Goal: Submit feedback/report problem: Provide input to the site owners about the experience or issues

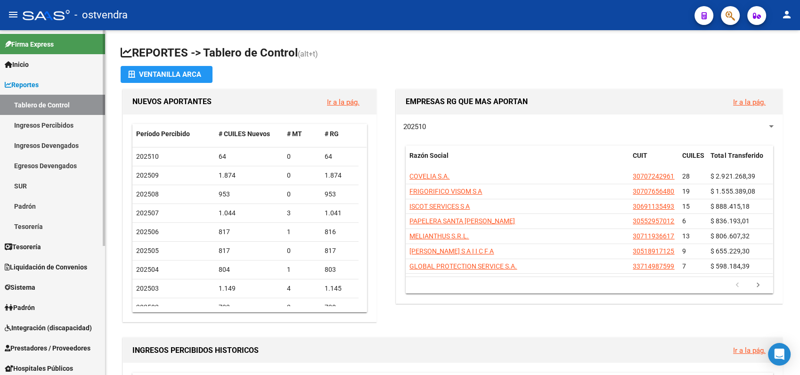
click at [55, 266] on span "Liquidación de Convenios" at bounding box center [46, 267] width 82 height 10
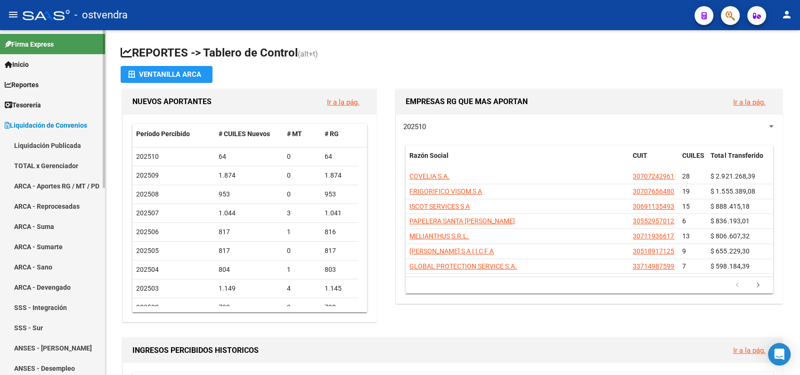
click at [38, 166] on link "TOTAL x Gerenciador" at bounding box center [52, 165] width 105 height 20
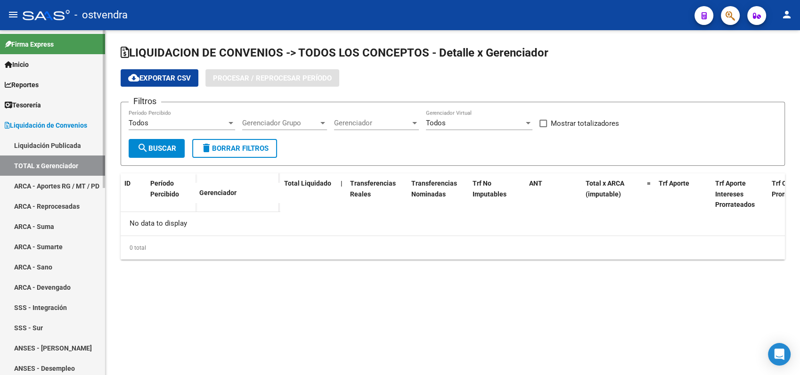
checkbox input "true"
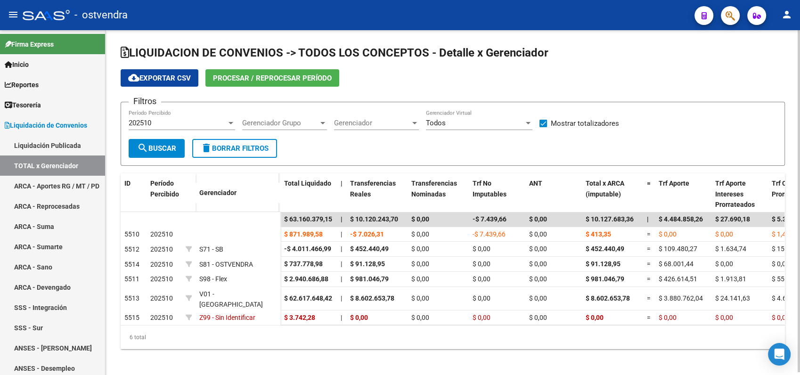
click at [149, 130] on div "202510 Período Percibido" at bounding box center [182, 124] width 106 height 29
click at [147, 123] on span "202510" at bounding box center [140, 123] width 23 height 8
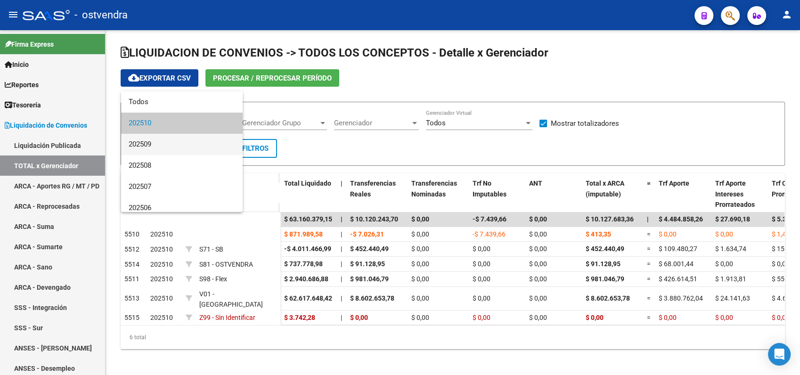
click at [146, 141] on span "202509" at bounding box center [182, 144] width 106 height 21
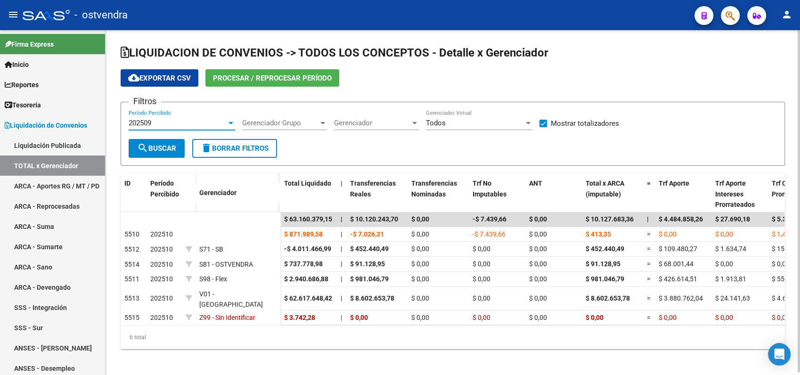
click at [154, 147] on span "search Buscar" at bounding box center [156, 148] width 39 height 8
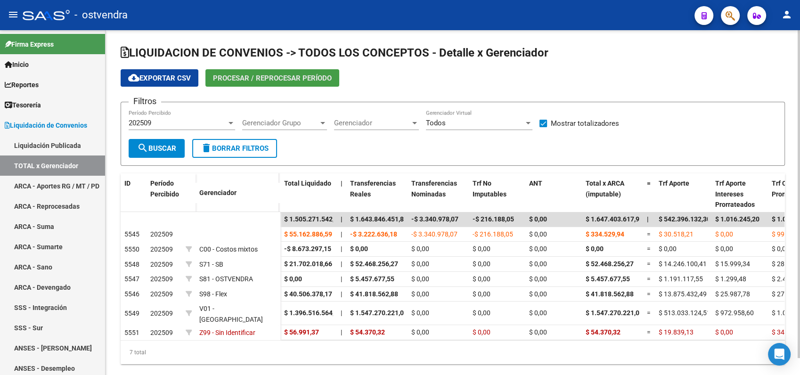
click at [234, 80] on span "Procesar / Reprocesar período" at bounding box center [272, 78] width 119 height 8
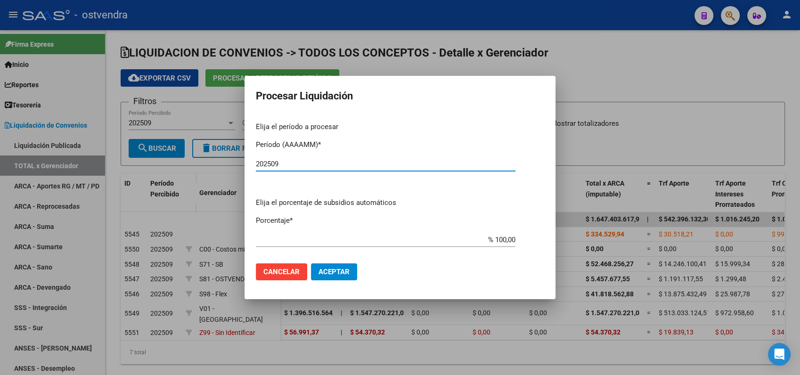
type input "202509"
click at [350, 275] on button "Aceptar" at bounding box center [334, 271] width 46 height 17
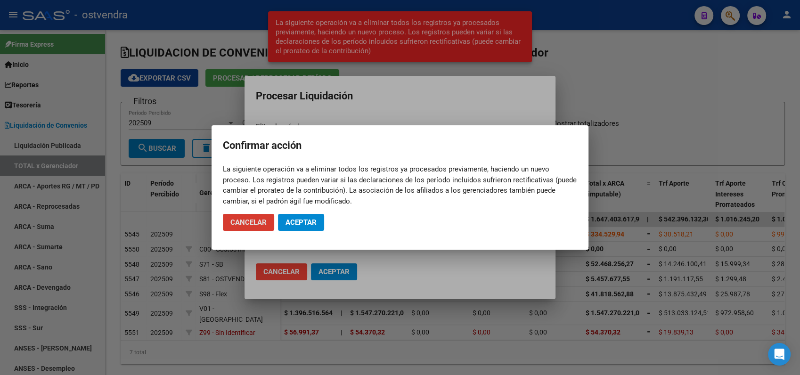
click at [289, 219] on span "Aceptar" at bounding box center [300, 222] width 31 height 8
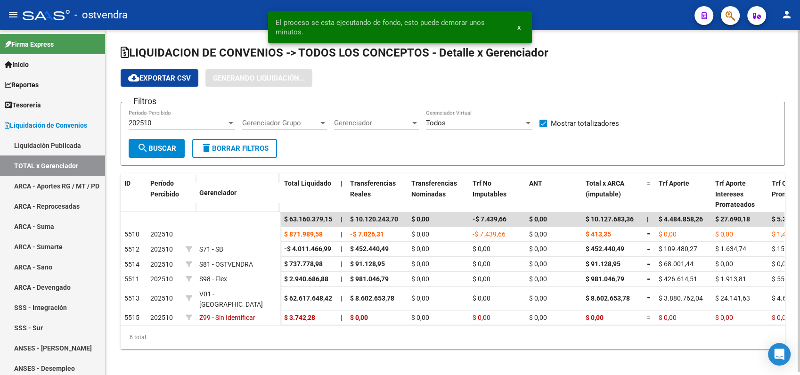
click at [170, 143] on button "search Buscar" at bounding box center [157, 148] width 56 height 19
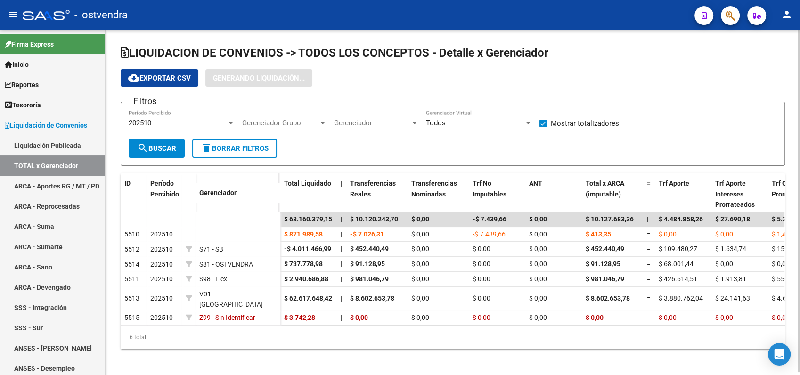
click at [159, 124] on div "202510" at bounding box center [178, 123] width 98 height 8
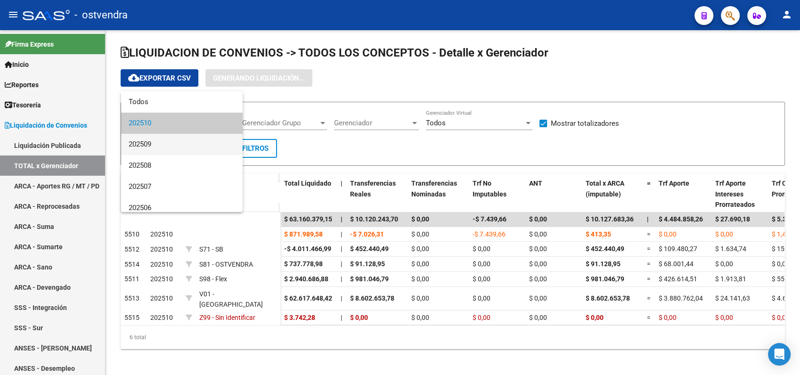
click at [157, 147] on span "202509" at bounding box center [182, 144] width 106 height 21
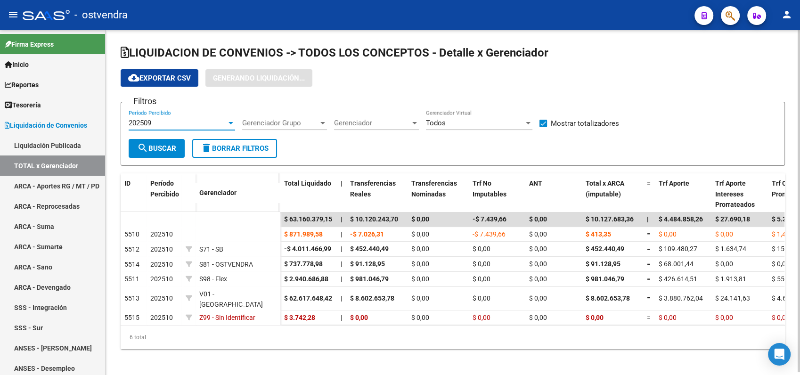
click at [145, 122] on span "202509" at bounding box center [140, 123] width 23 height 8
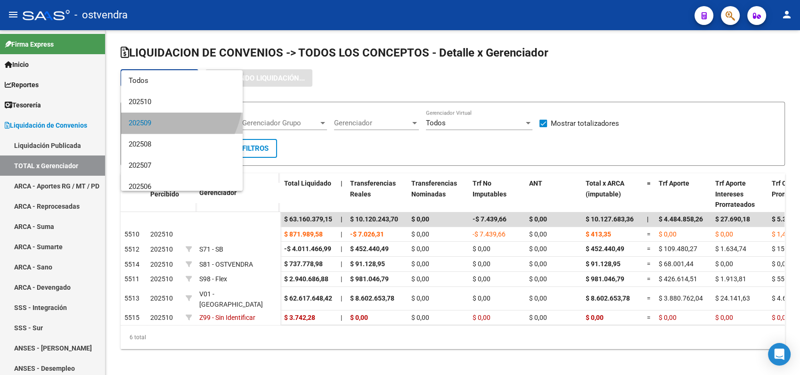
click at [151, 118] on span "202509" at bounding box center [182, 123] width 106 height 21
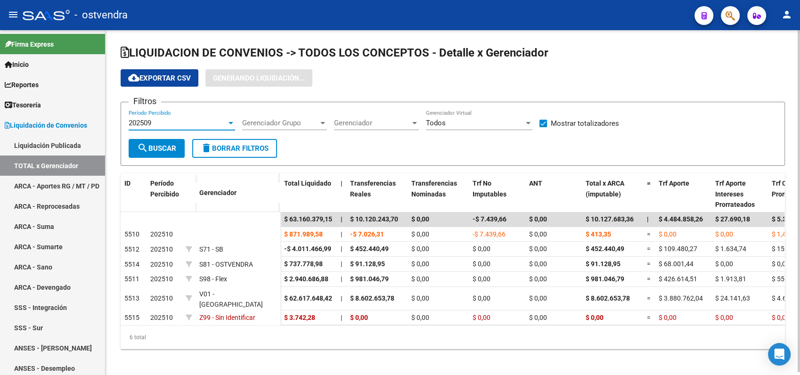
click at [160, 146] on span "search Buscar" at bounding box center [156, 148] width 39 height 8
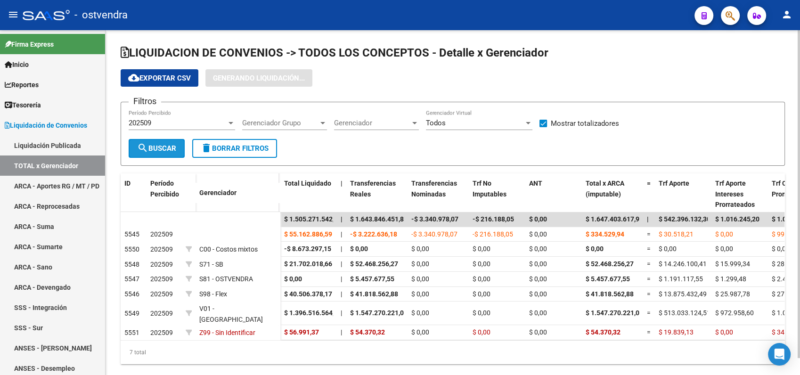
click at [160, 146] on span "search Buscar" at bounding box center [156, 148] width 39 height 8
click at [162, 75] on span "cloud_download Exportar CSV" at bounding box center [159, 78] width 63 height 8
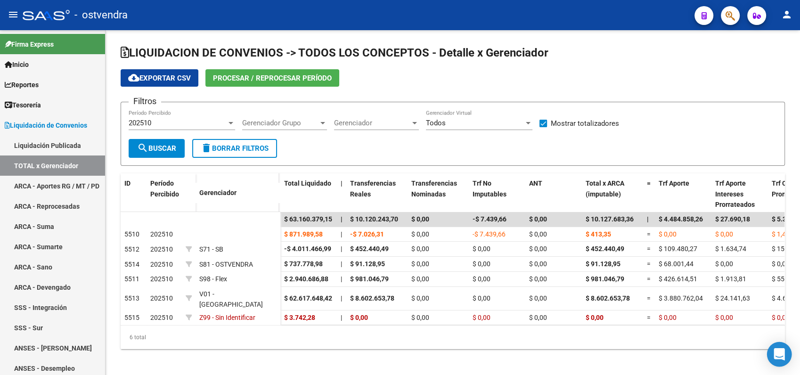
click at [779, 354] on icon "Open Intercom Messenger" at bounding box center [778, 354] width 11 height 12
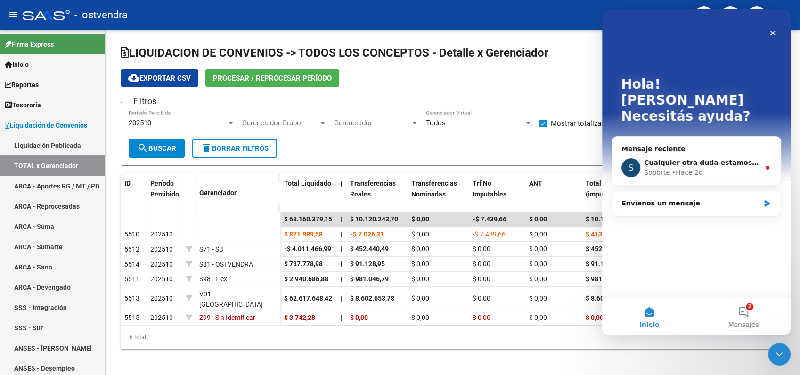
click at [633, 241] on div "Hola! [PERSON_NAME] ayuda? Mensaje reciente S Cualquier otra duda estamos a su …" at bounding box center [696, 153] width 188 height 288
click at [634, 191] on div "Envíanos un mensaje" at bounding box center [696, 203] width 169 height 25
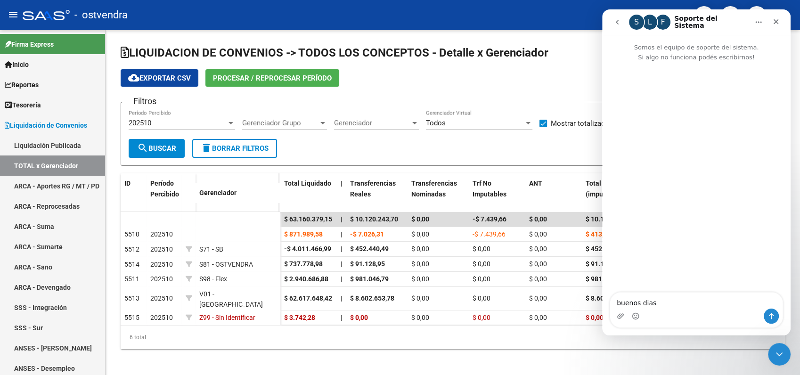
type textarea "buenos dias!"
click at [634, 185] on div "buenos dias! [PERSON_NAME][GEOGRAPHIC_DATA]" at bounding box center [696, 177] width 188 height 231
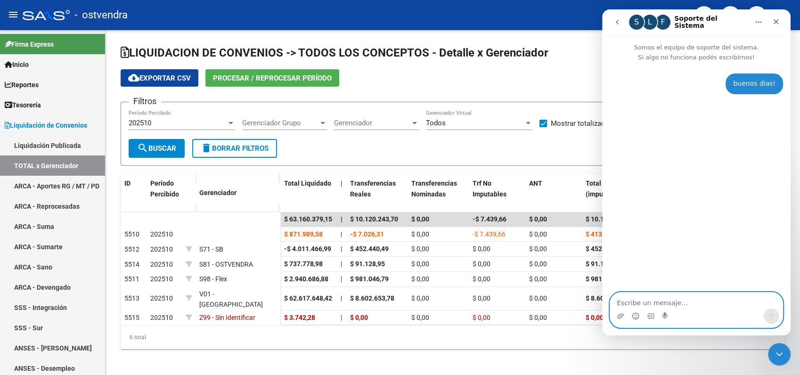
click at [629, 297] on textarea "Escribe un mensaje..." at bounding box center [696, 300] width 172 height 16
type textarea "S"
type textarea "sigo con el error en la liquidacion del 202509 en fiscalizacion."
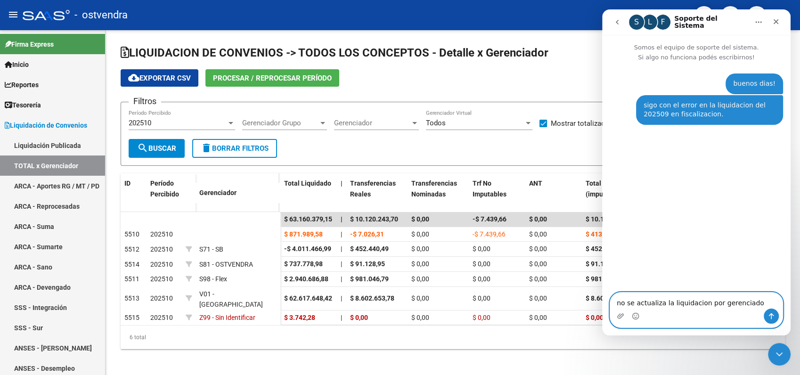
type textarea "no se actualiza la liquidacion por gerenciador"
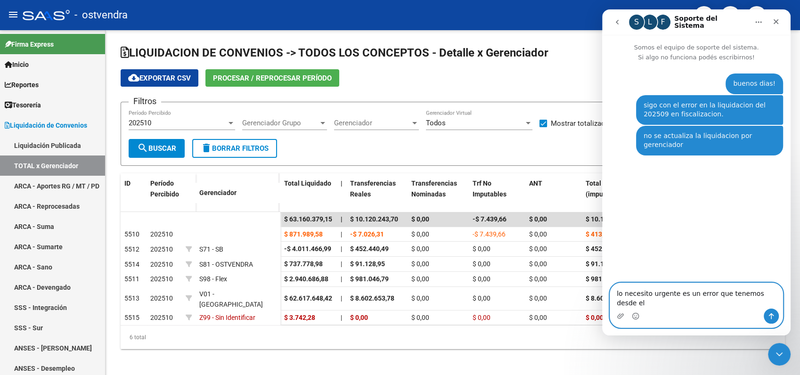
click at [629, 297] on textarea "lo necesito urgente es un error que tenemos desde el" at bounding box center [696, 295] width 172 height 25
click at [676, 306] on textarea "lo necesito urgente es un error que tenemos desde el" at bounding box center [696, 295] width 172 height 25
drag, startPoint x: 676, startPoint y: 311, endPoint x: 668, endPoint y: 312, distance: 8.5
click at [669, 312] on div "Intercom Messenger" at bounding box center [696, 315] width 172 height 15
click at [773, 302] on textarea "lo necesito urgente es un error que tenemos desde el" at bounding box center [696, 295] width 172 height 25
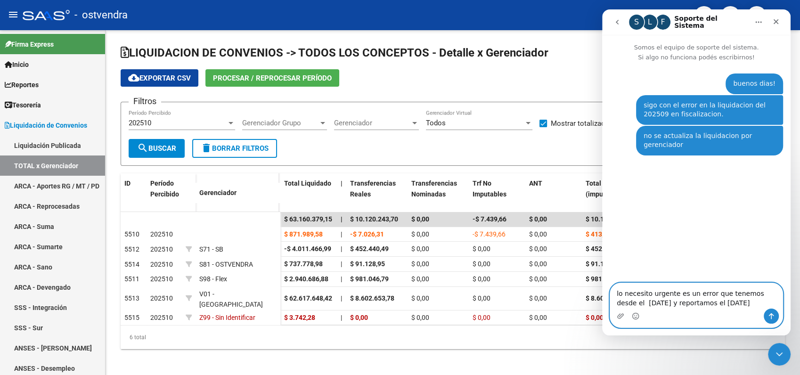
type textarea "lo necesito urgente es un error que tenemos desde el jueves y reportamos el vie…"
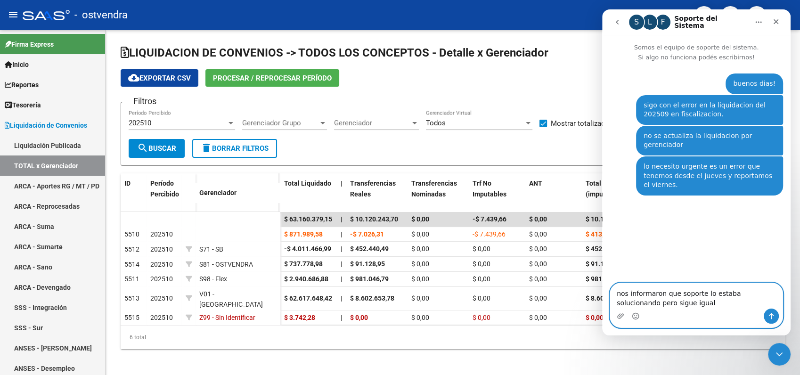
type textarea "nos informaron que soporte lo estaba solucionando pero sigue igual."
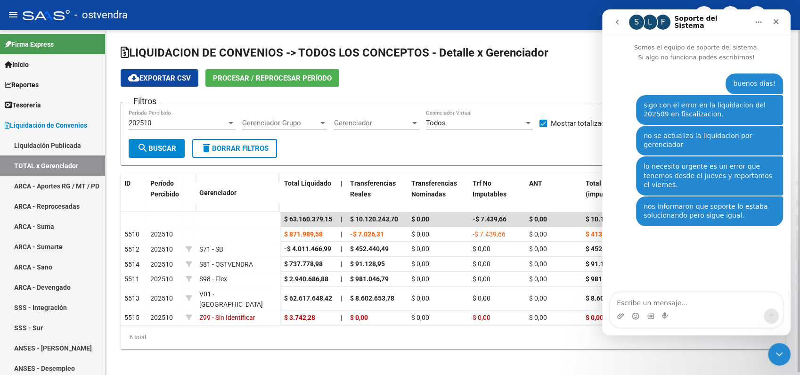
drag, startPoint x: 342, startPoint y: 345, endPoint x: 373, endPoint y: 329, distance: 34.1
click at [341, 345] on div "6 total" at bounding box center [453, 337] width 664 height 24
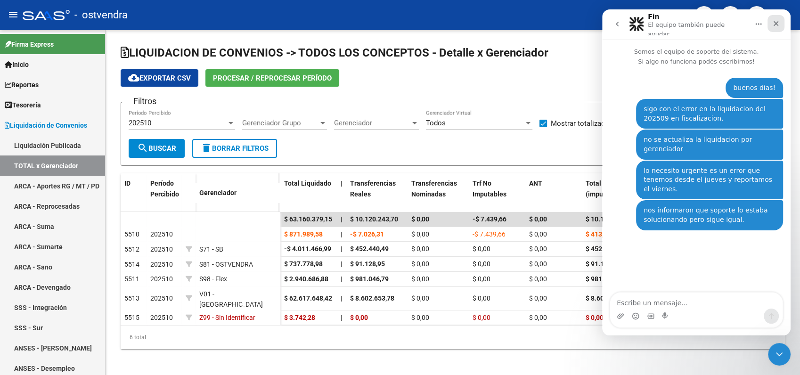
click at [774, 21] on icon "Cerrar" at bounding box center [775, 23] width 5 height 5
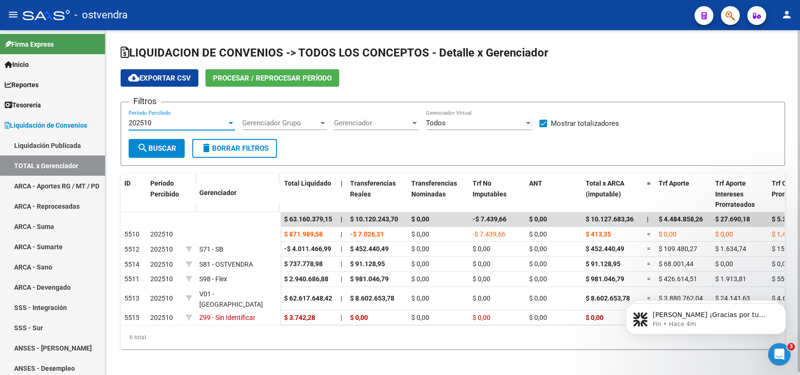
click at [157, 122] on div "202510" at bounding box center [178, 123] width 98 height 8
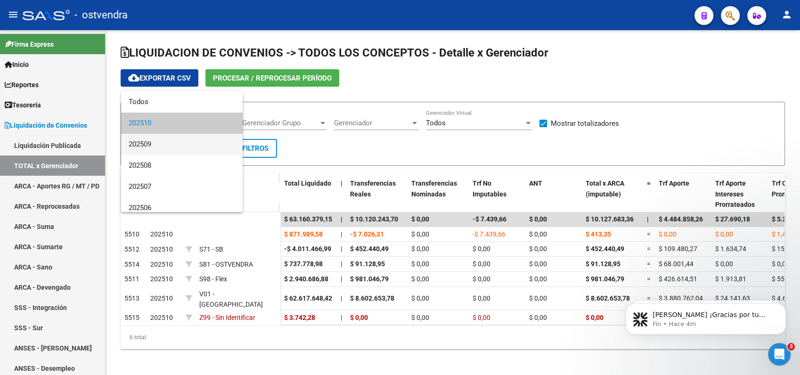
click at [151, 143] on span "202509" at bounding box center [182, 144] width 106 height 21
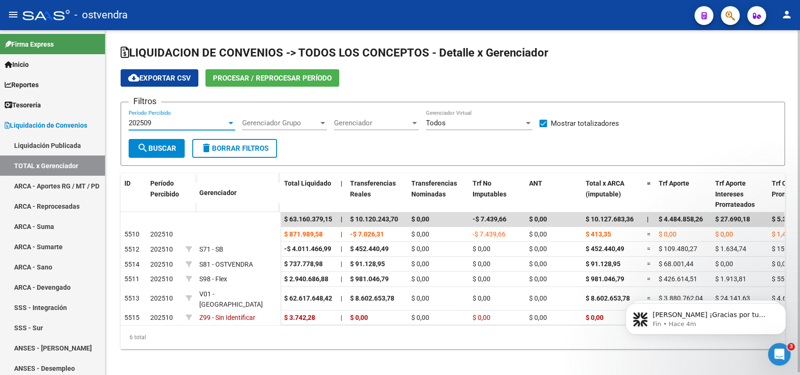
click at [154, 151] on span "search Buscar" at bounding box center [156, 148] width 39 height 8
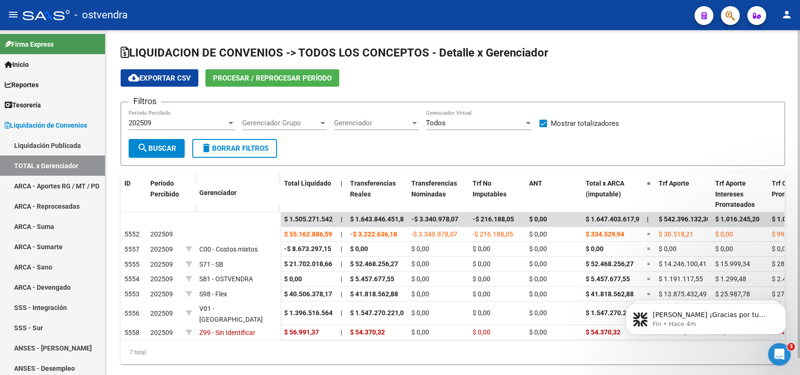
click at [359, 123] on span "Gerenciador" at bounding box center [372, 123] width 76 height 8
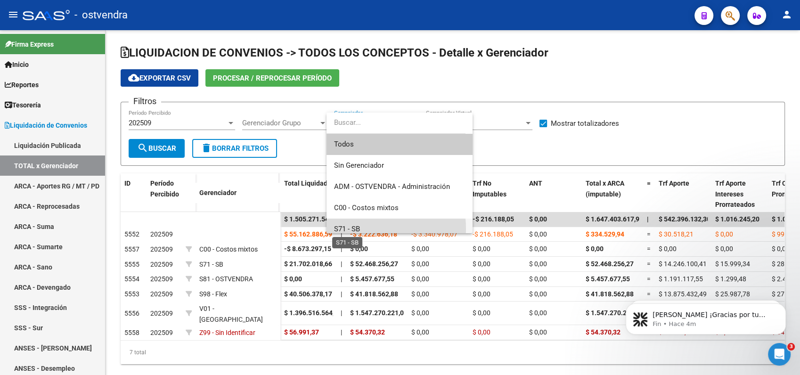
click at [356, 228] on span "S71 - SB" at bounding box center [347, 229] width 26 height 8
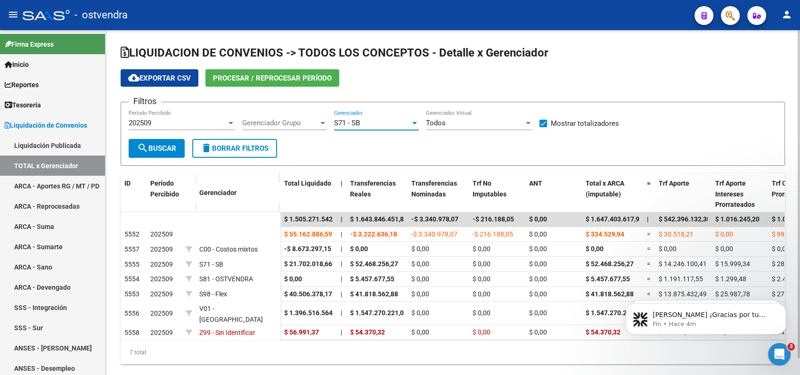
click at [149, 147] on span "search Buscar" at bounding box center [156, 148] width 39 height 8
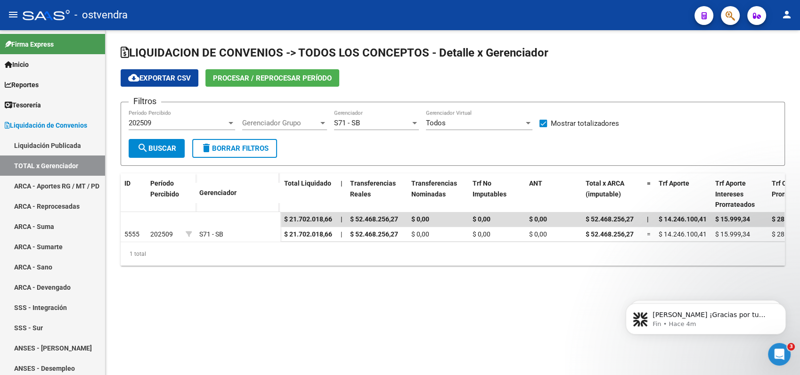
click at [155, 77] on span "cloud_download Exportar CSV" at bounding box center [159, 78] width 63 height 8
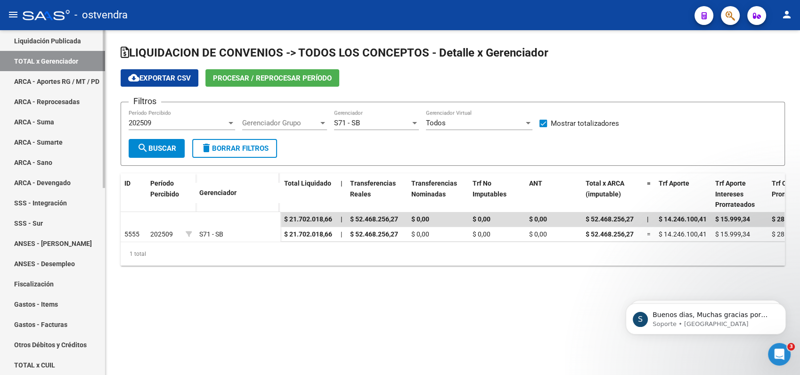
scroll to position [157, 0]
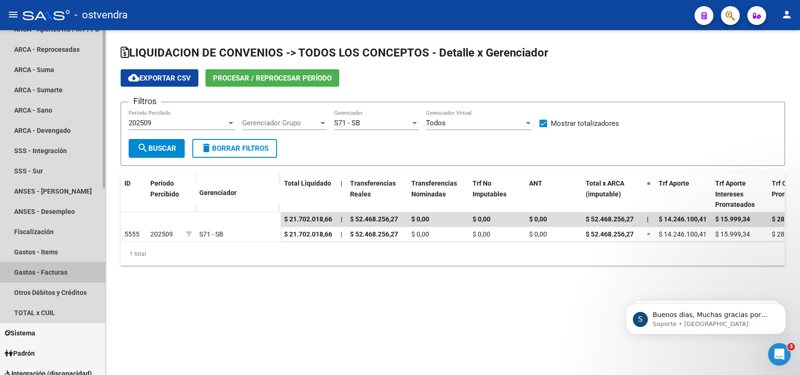
click at [47, 269] on link "Gastos - Facturas" at bounding box center [52, 272] width 105 height 20
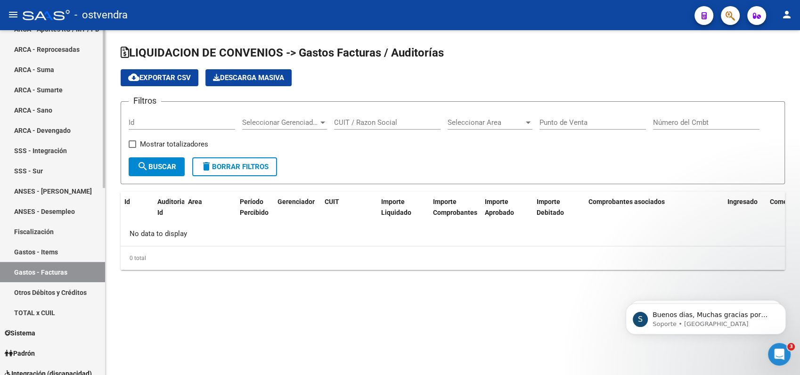
checkbox input "true"
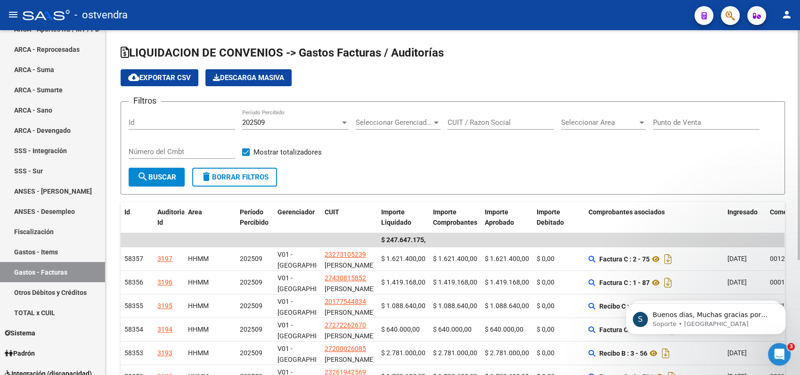
click at [371, 122] on span "Seleccionar Gerenciador" at bounding box center [394, 122] width 76 height 8
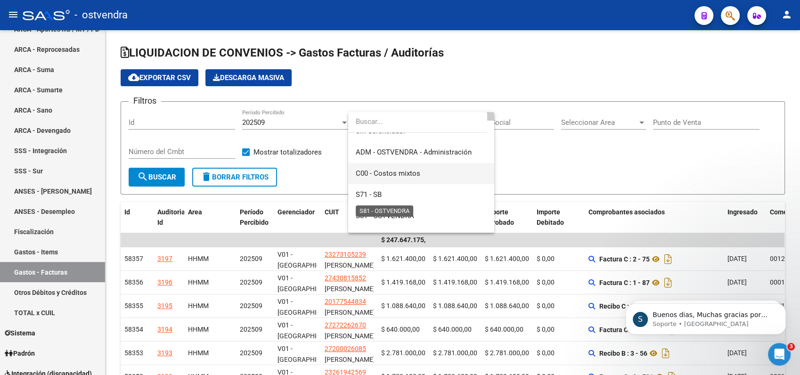
scroll to position [52, 0]
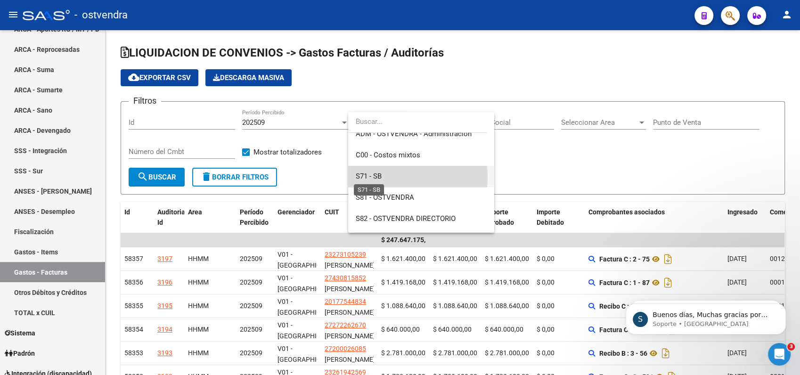
click at [371, 176] on span "S71 - SB" at bounding box center [369, 176] width 26 height 8
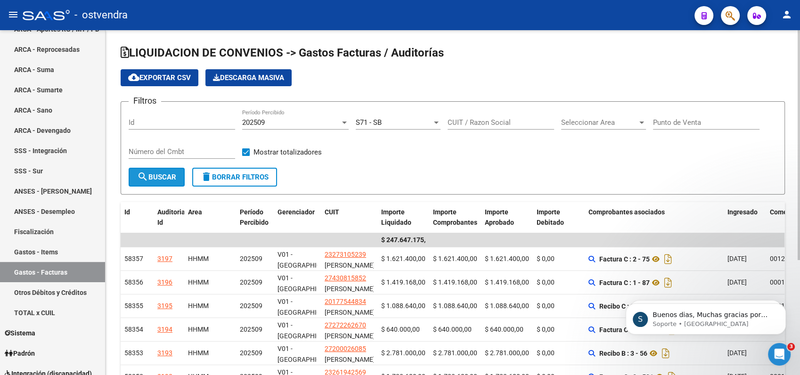
click at [162, 175] on span "search Buscar" at bounding box center [156, 177] width 39 height 8
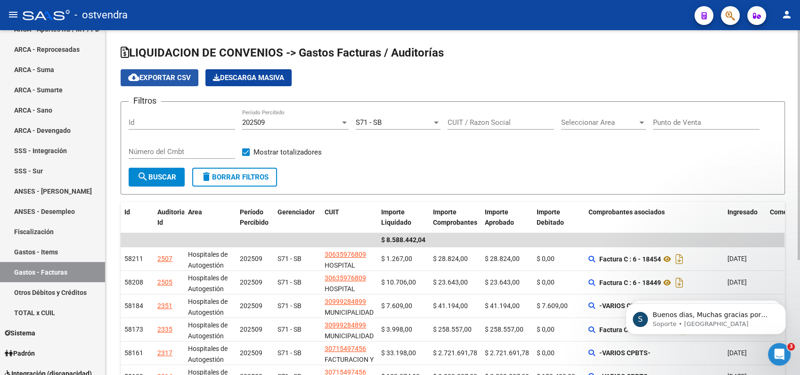
click at [162, 80] on span "cloud_download Exportar CSV" at bounding box center [159, 77] width 63 height 8
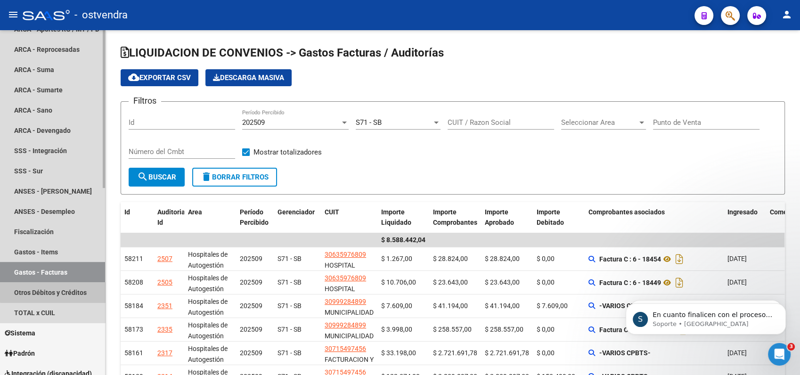
click at [62, 289] on link "Otros Débitos y Créditos" at bounding box center [52, 292] width 105 height 20
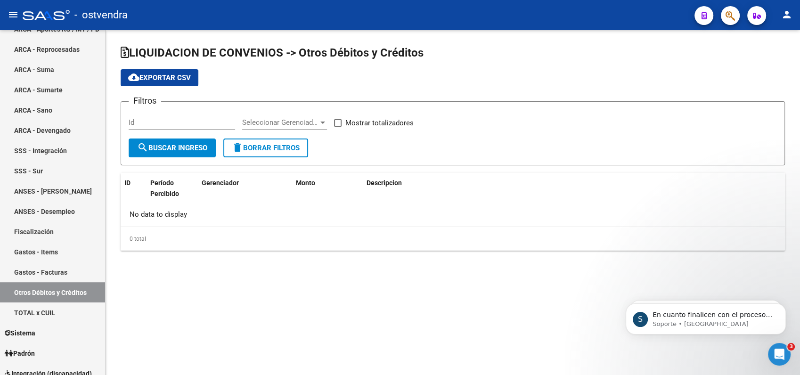
checkbox input "true"
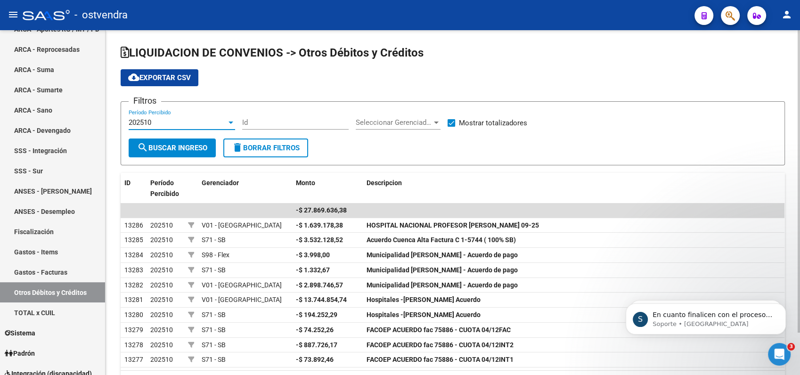
click at [185, 125] on div "202510" at bounding box center [178, 122] width 98 height 8
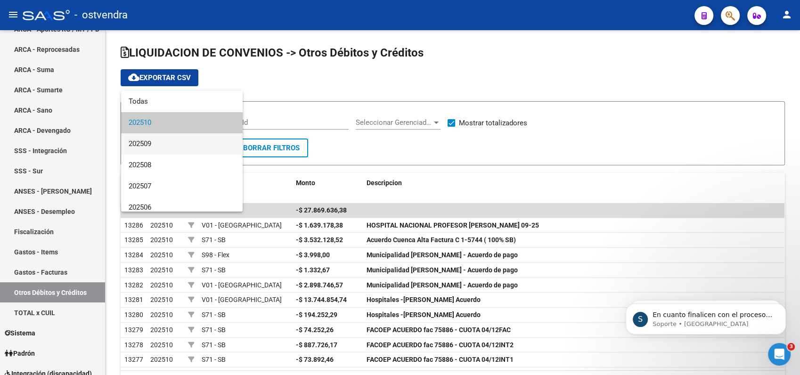
click at [156, 143] on span "202509" at bounding box center [182, 143] width 106 height 21
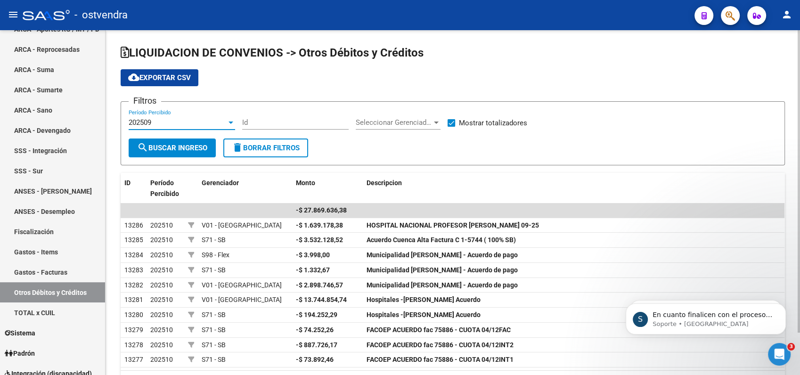
click at [378, 121] on span "Seleccionar Gerenciador" at bounding box center [394, 122] width 76 height 8
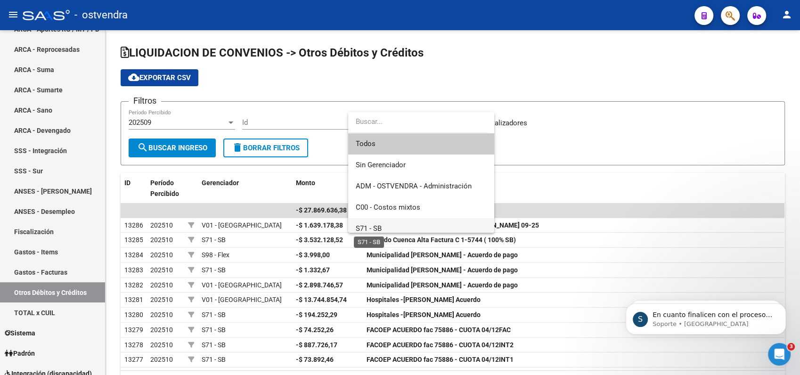
click at [381, 227] on span "S71 - SB" at bounding box center [369, 228] width 26 height 8
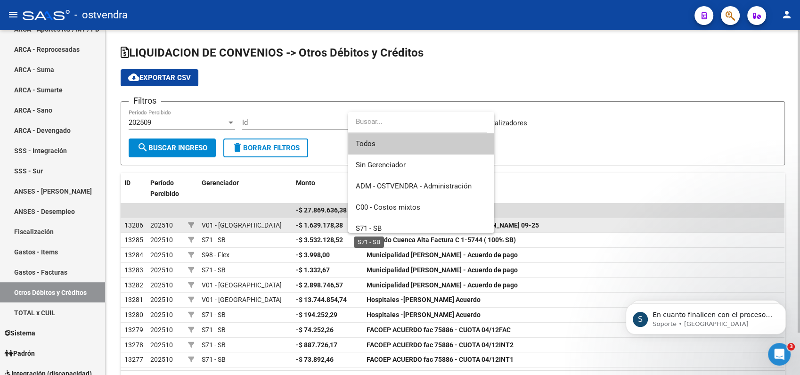
scroll to position [6, 0]
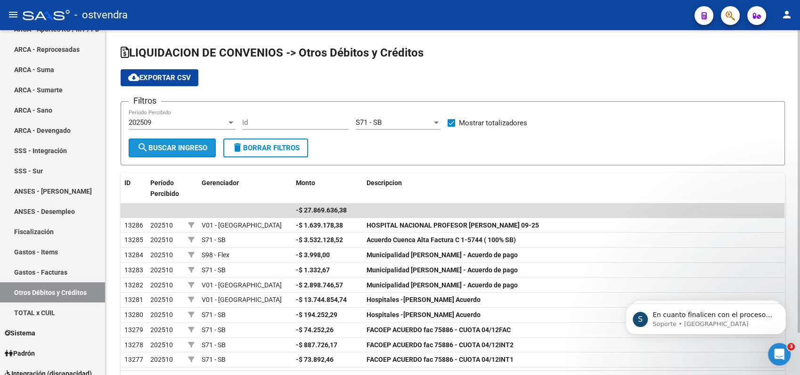
click at [191, 151] on span "search Buscar Ingreso" at bounding box center [172, 148] width 70 height 8
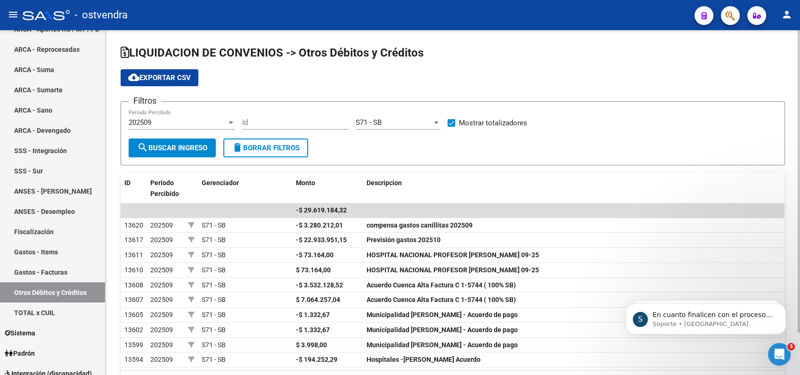
click at [192, 151] on span "search Buscar Ingreso" at bounding box center [172, 148] width 70 height 8
click at [164, 80] on span "cloud_download Exportar CSV" at bounding box center [159, 77] width 63 height 8
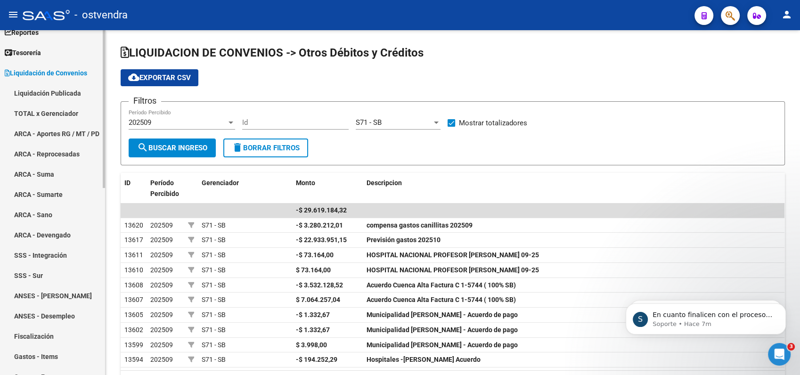
click at [63, 110] on link "TOTAL x Gerenciador" at bounding box center [52, 113] width 105 height 20
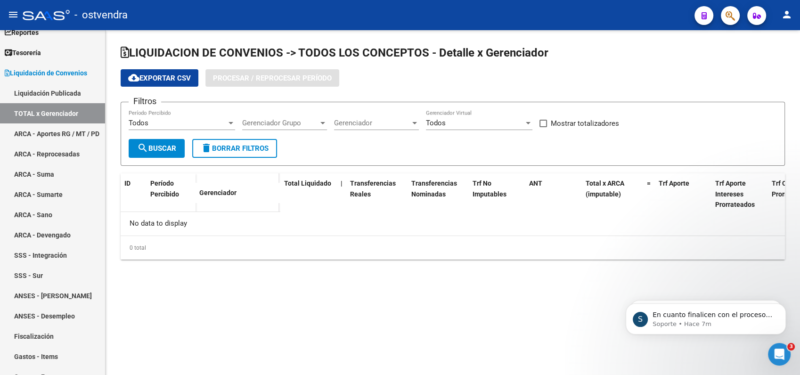
checkbox input "true"
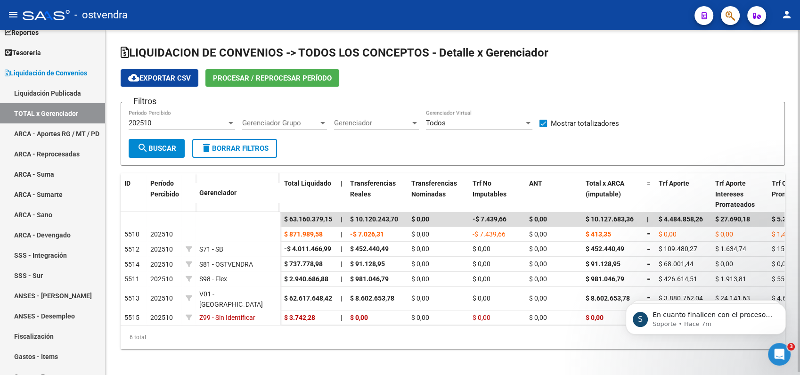
click at [170, 127] on div "202510 Período Percibido" at bounding box center [182, 120] width 106 height 20
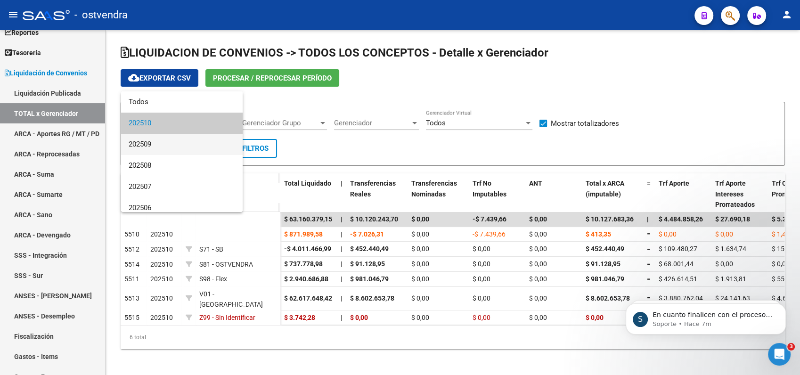
click at [147, 143] on span "202509" at bounding box center [182, 144] width 106 height 21
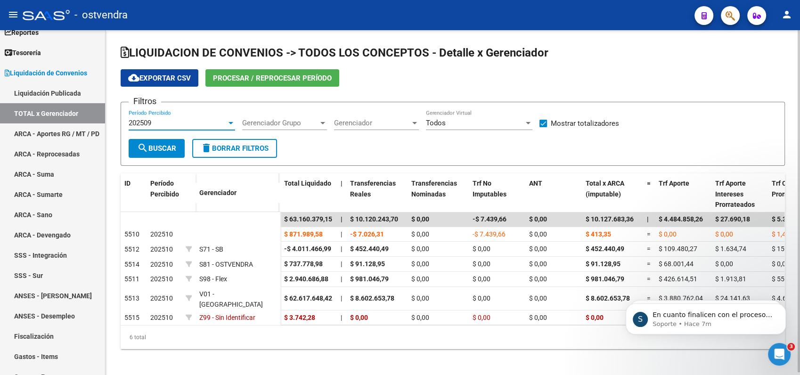
click at [163, 153] on button "search Buscar" at bounding box center [157, 148] width 56 height 19
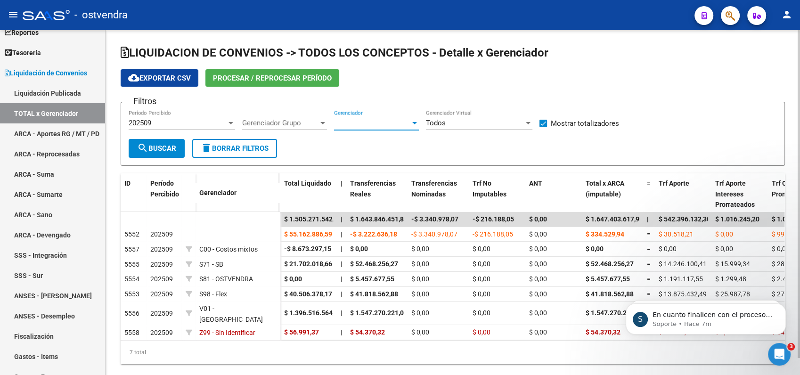
click at [343, 123] on span "Gerenciador" at bounding box center [372, 123] width 76 height 8
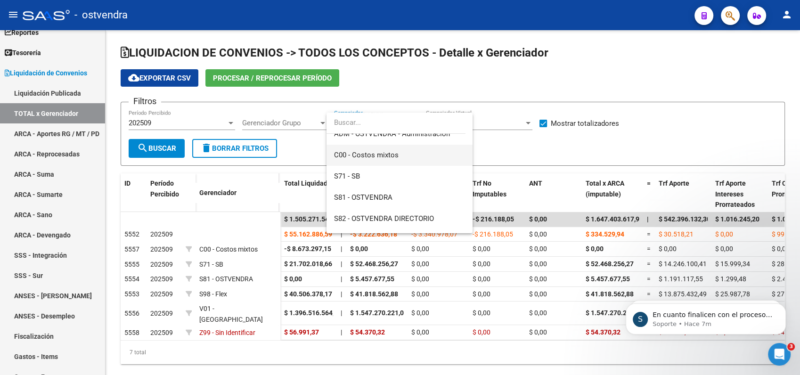
scroll to position [105, 0]
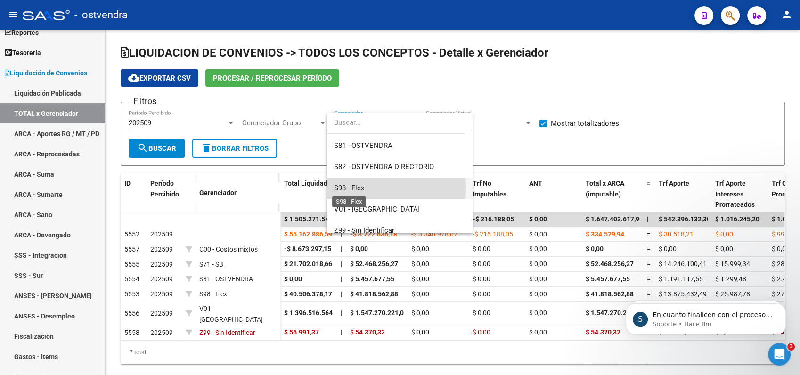
click at [344, 188] on span "S98 - Flex" at bounding box center [349, 188] width 30 height 8
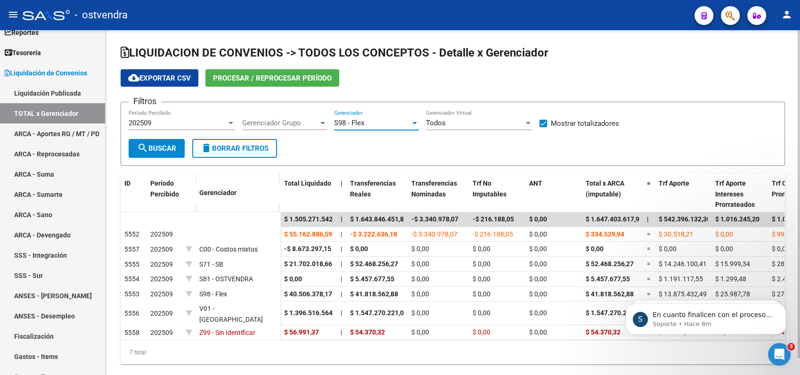
click at [174, 144] on span "search Buscar" at bounding box center [156, 148] width 39 height 8
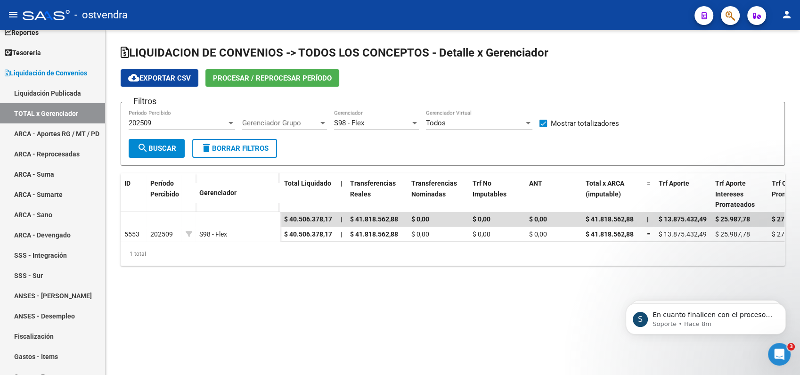
click at [158, 79] on span "cloud_download Exportar CSV" at bounding box center [159, 78] width 63 height 8
click at [269, 285] on div "LIQUIDACION DE CONVENIOS -> TODOS LOS CONCEPTOS - Detalle x Gerenciador cloud_d…" at bounding box center [452, 163] width 694 height 266
click at [35, 356] on link "Gastos - Items" at bounding box center [52, 356] width 105 height 20
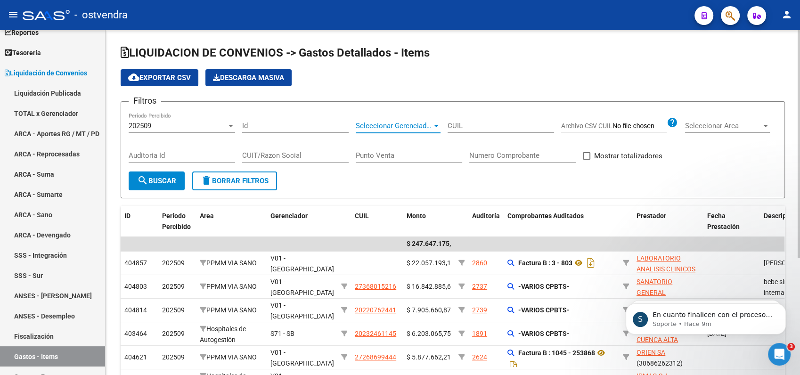
click at [392, 124] on span "Seleccionar Gerenciador" at bounding box center [394, 126] width 76 height 8
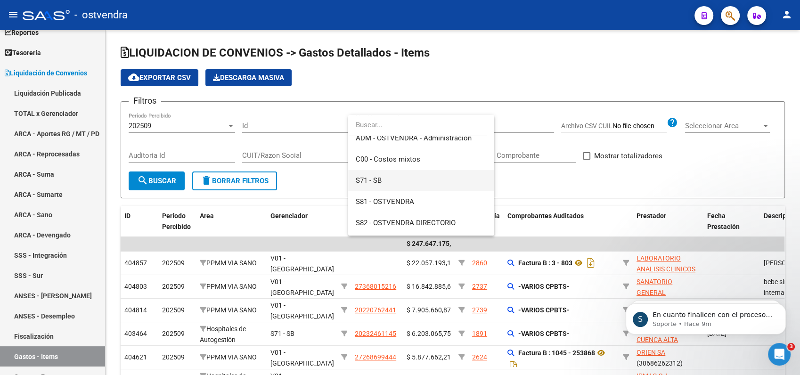
scroll to position [105, 0]
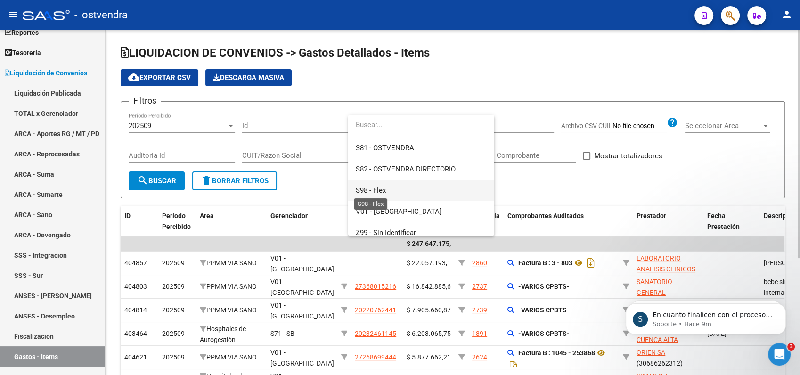
drag, startPoint x: 379, startPoint y: 189, endPoint x: 362, endPoint y: 188, distance: 17.0
click at [374, 189] on span "S98 - Flex" at bounding box center [371, 190] width 30 height 8
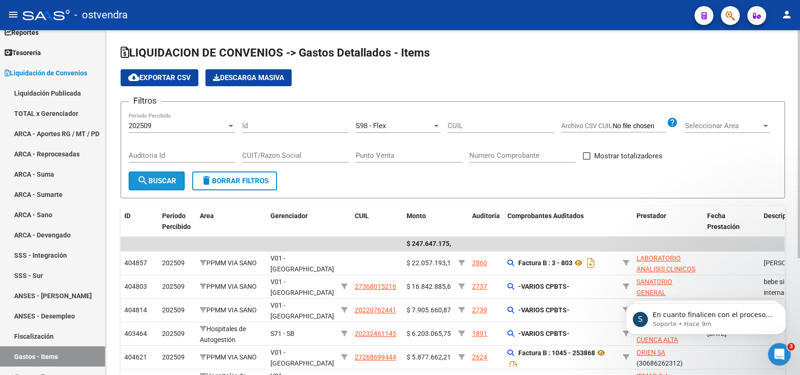
click at [145, 179] on mat-icon "search" at bounding box center [142, 180] width 11 height 11
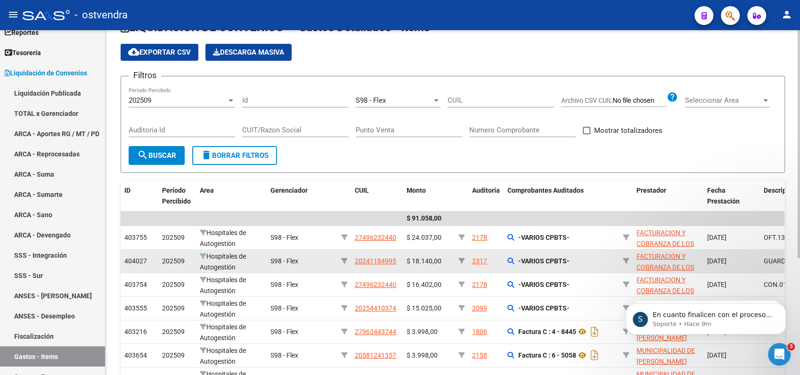
scroll to position [0, 0]
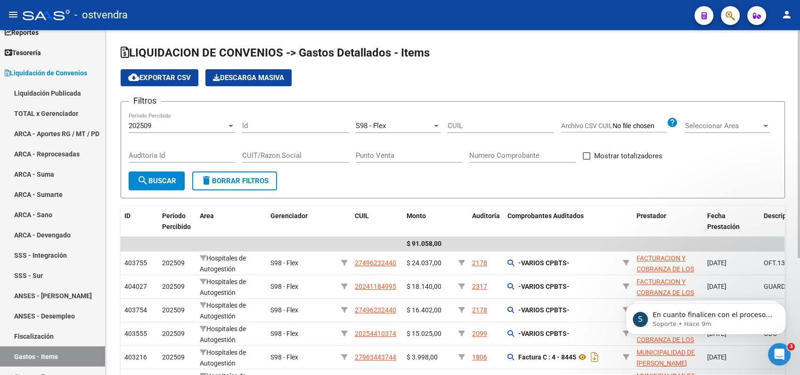
click at [164, 76] on span "cloud_download Exportar CSV" at bounding box center [159, 77] width 63 height 8
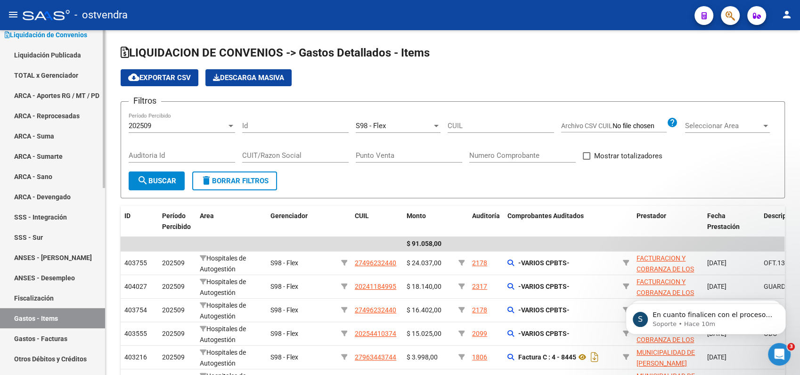
scroll to position [105, 0]
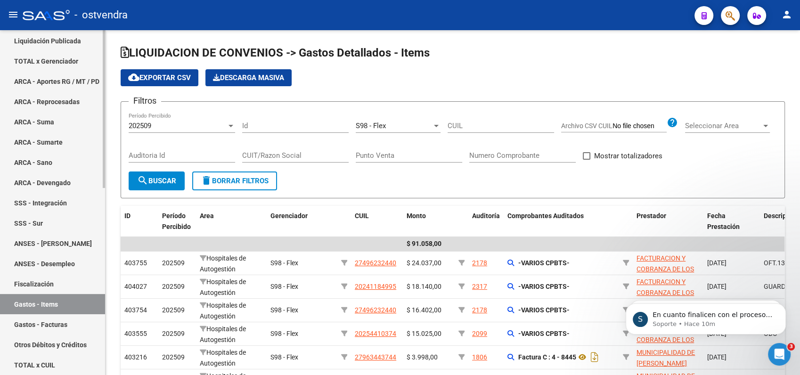
click at [49, 324] on link "Gastos - Facturas" at bounding box center [52, 324] width 105 height 20
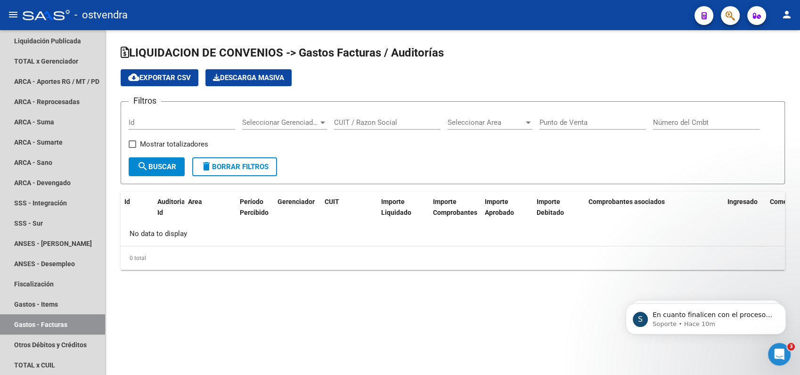
checkbox input "true"
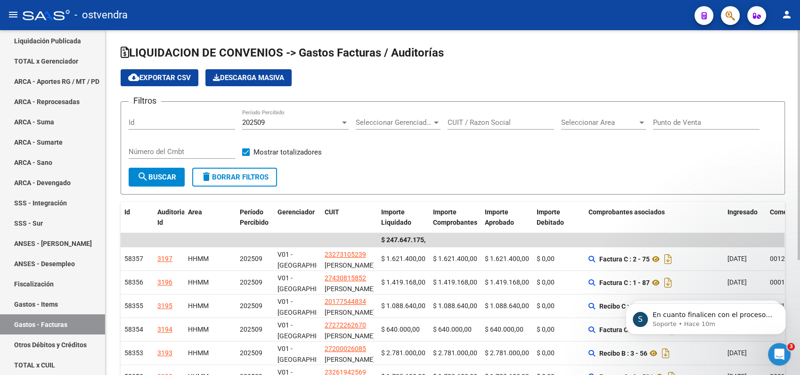
click at [377, 119] on span "Seleccionar Gerenciador" at bounding box center [394, 122] width 76 height 8
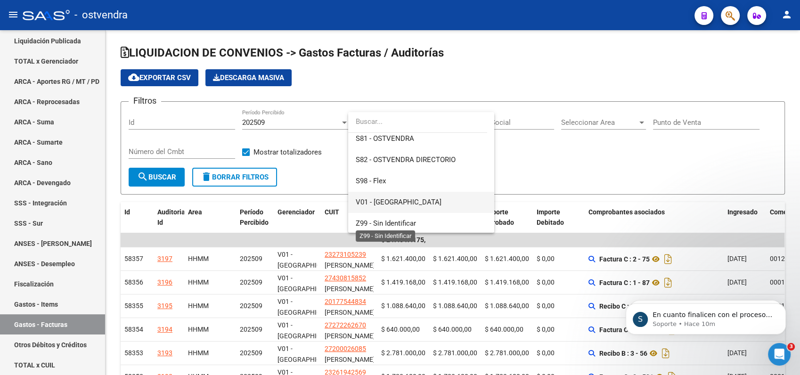
scroll to position [113, 0]
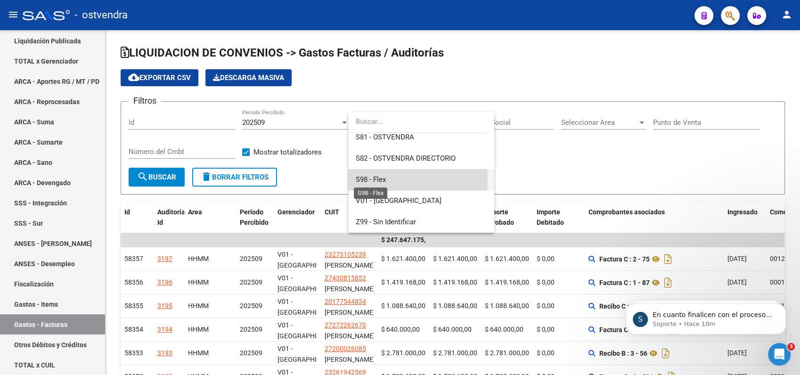
click at [369, 180] on span "S98 - Flex" at bounding box center [371, 179] width 30 height 8
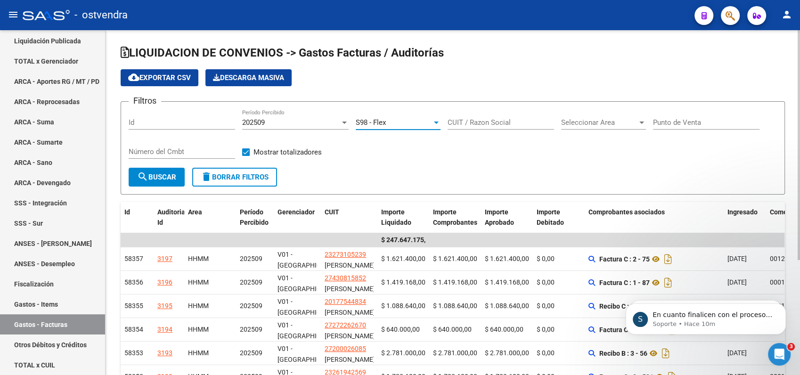
click at [150, 179] on span "search Buscar" at bounding box center [156, 177] width 39 height 8
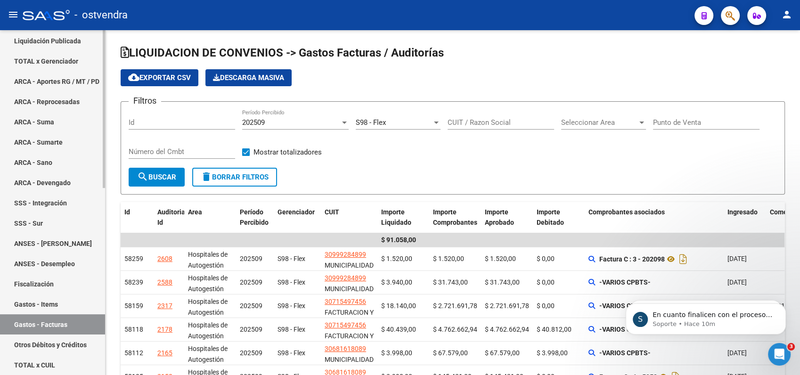
drag, startPoint x: 32, startPoint y: 342, endPoint x: 44, endPoint y: 332, distance: 15.7
click at [32, 341] on link "Otros Débitos y Créditos" at bounding box center [52, 344] width 105 height 20
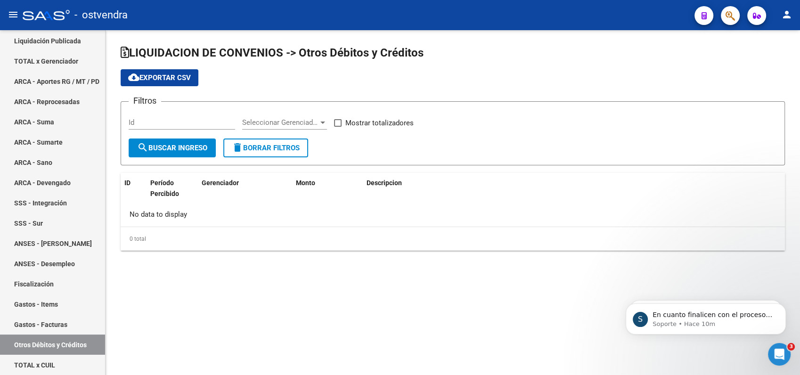
checkbox input "true"
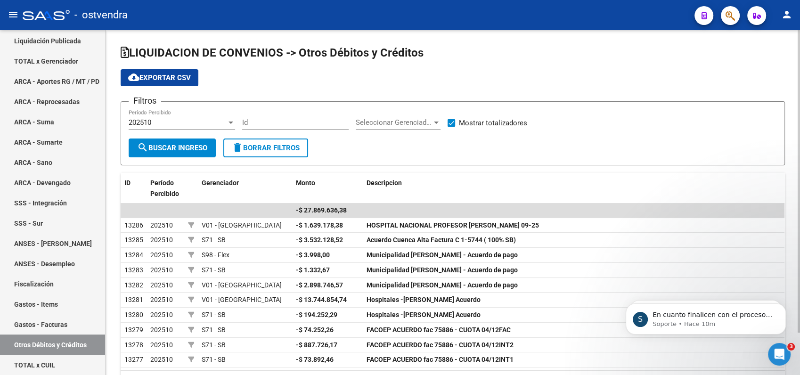
click at [182, 122] on div "202510" at bounding box center [178, 122] width 98 height 8
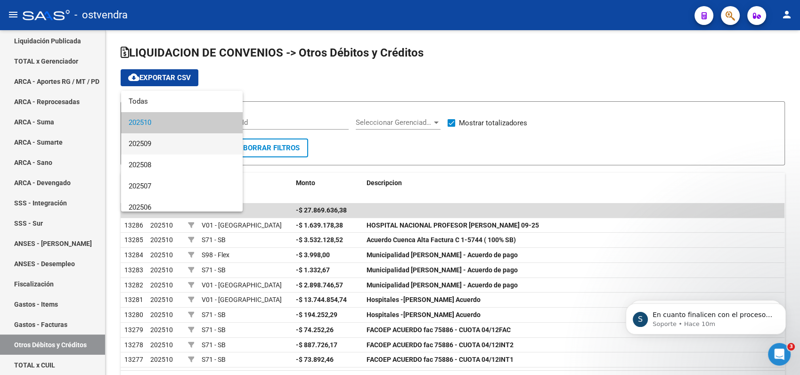
click at [152, 142] on span "202509" at bounding box center [182, 143] width 106 height 21
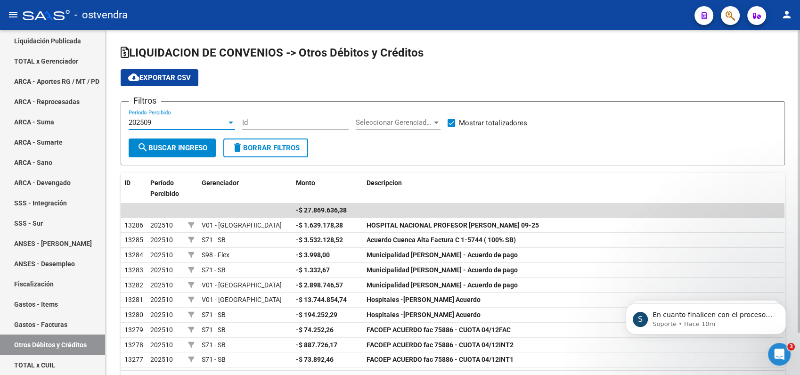
click at [398, 117] on div "Seleccionar Gerenciador Seleccionar Gerenciador" at bounding box center [398, 119] width 85 height 20
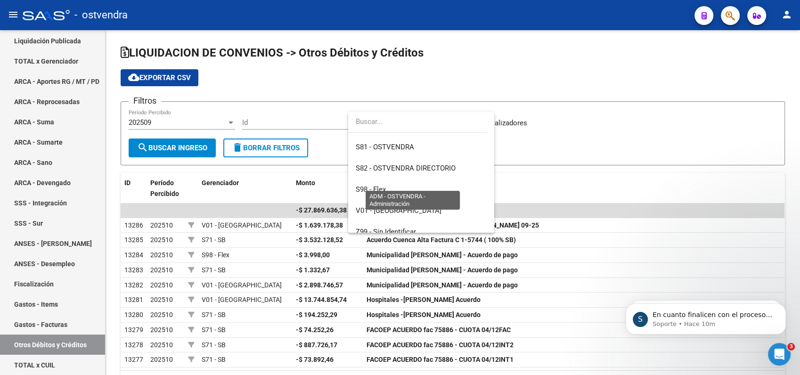
scroll to position [105, 0]
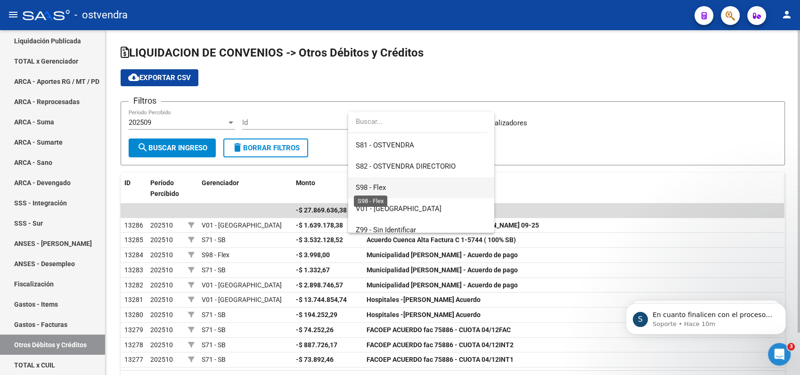
drag, startPoint x: 379, startPoint y: 185, endPoint x: 371, endPoint y: 184, distance: 8.0
click at [375, 185] on span "S98 - Flex" at bounding box center [371, 187] width 30 height 8
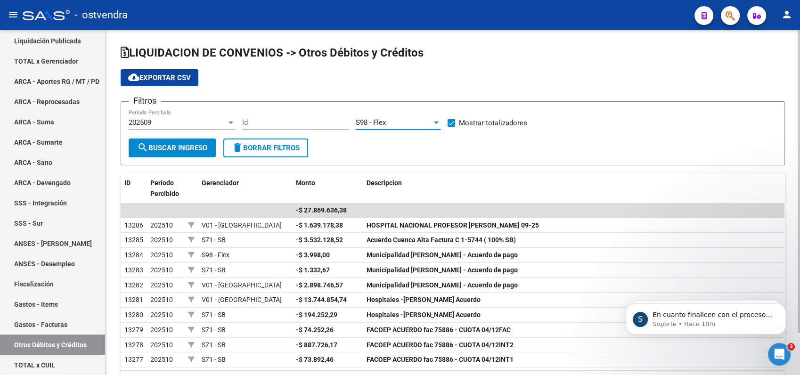
click at [186, 145] on span "search Buscar Ingreso" at bounding box center [172, 148] width 70 height 8
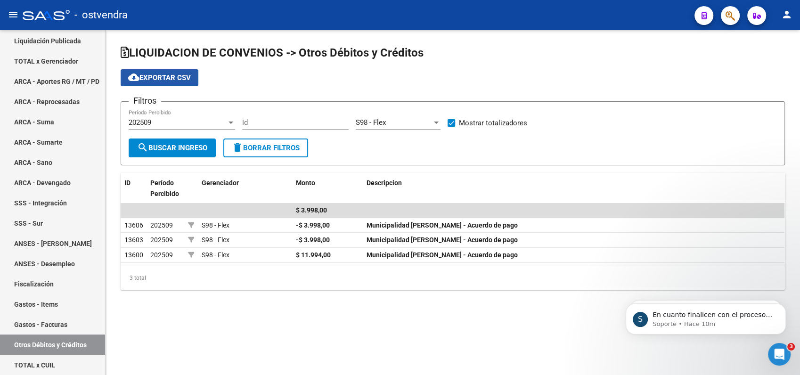
click at [166, 79] on span "cloud_download Exportar CSV" at bounding box center [159, 77] width 63 height 8
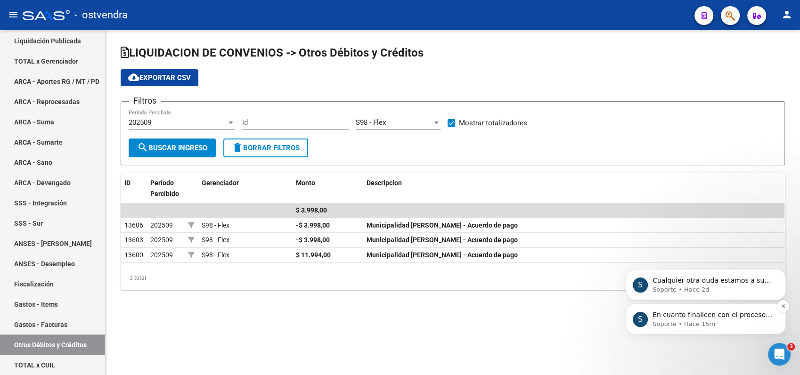
click at [682, 319] on div "En cuanto finalicen con el proceso se le notificará por este medio" at bounding box center [713, 315] width 124 height 12
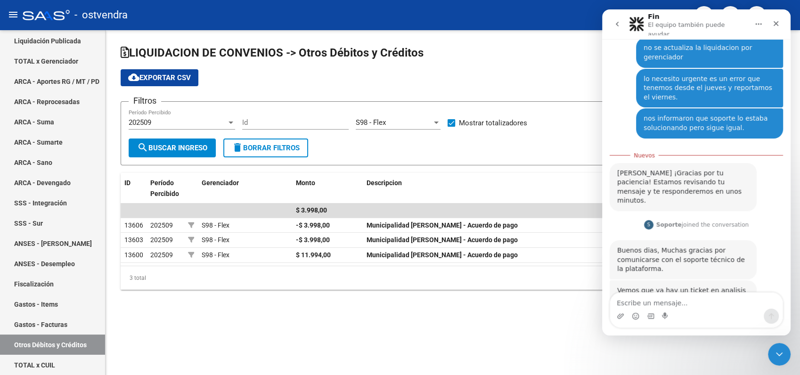
scroll to position [136, 0]
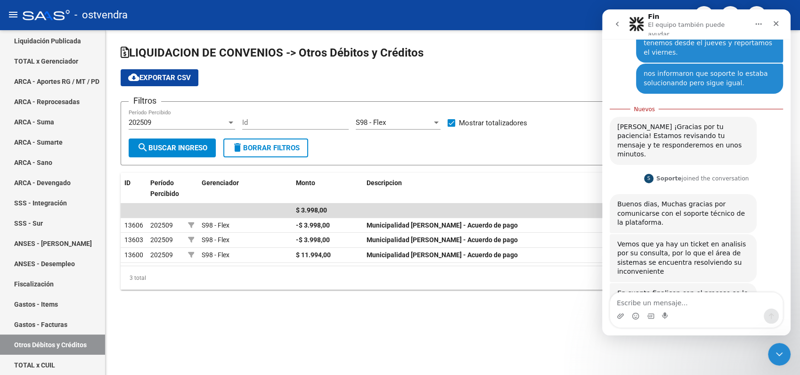
click at [657, 305] on textarea "Escribe un mensaje..." at bounding box center [696, 300] width 172 height 16
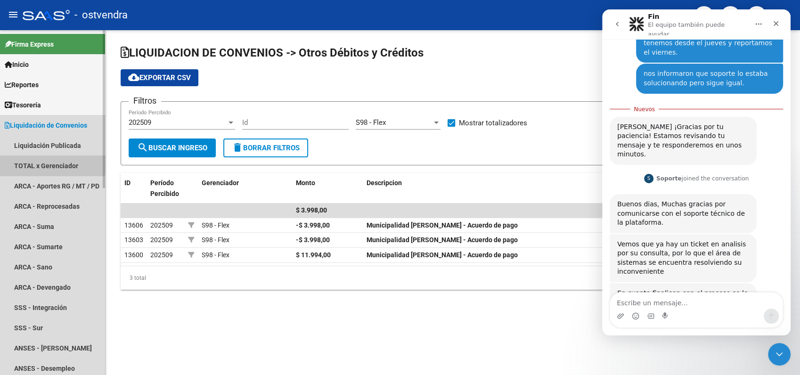
click at [39, 164] on link "TOTAL x Gerenciador" at bounding box center [52, 165] width 105 height 20
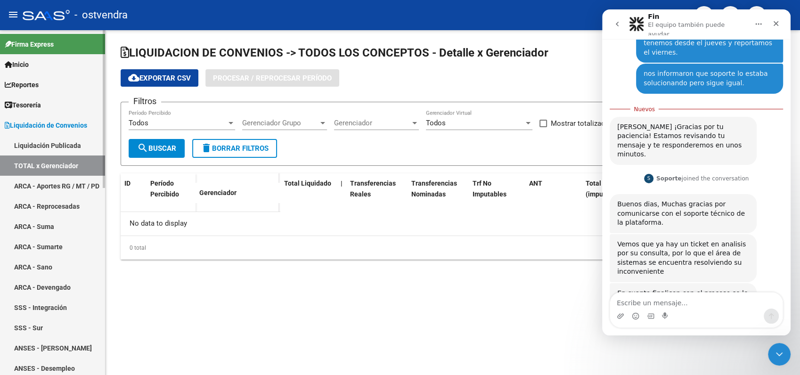
checkbox input "true"
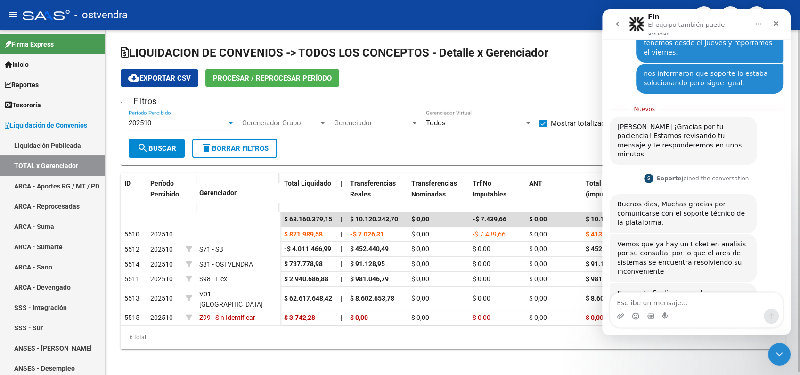
click at [144, 121] on span "202510" at bounding box center [140, 123] width 23 height 8
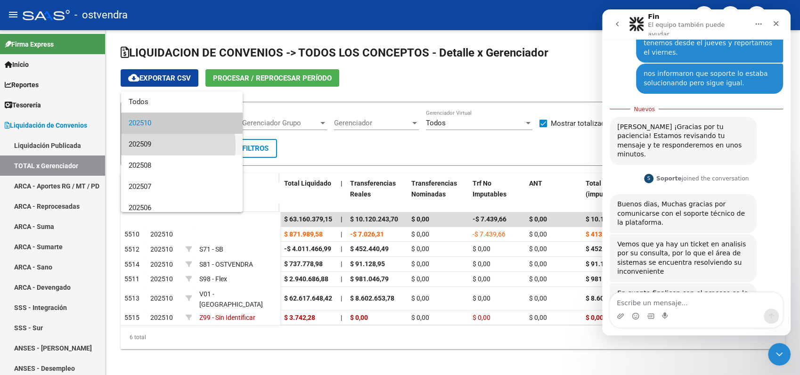
click at [146, 146] on span "202509" at bounding box center [182, 144] width 106 height 21
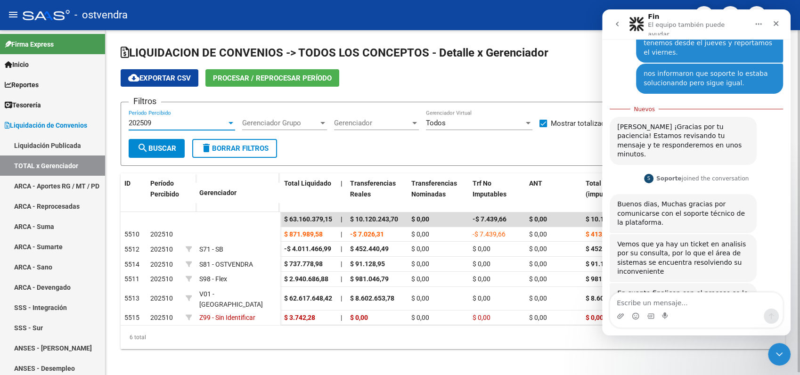
click at [151, 151] on span "search Buscar" at bounding box center [156, 148] width 39 height 8
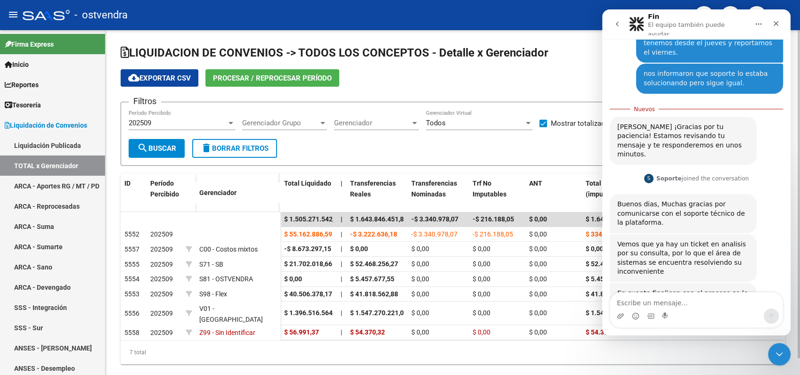
click at [236, 80] on span "Procesar / Reprocesar período" at bounding box center [272, 78] width 119 height 8
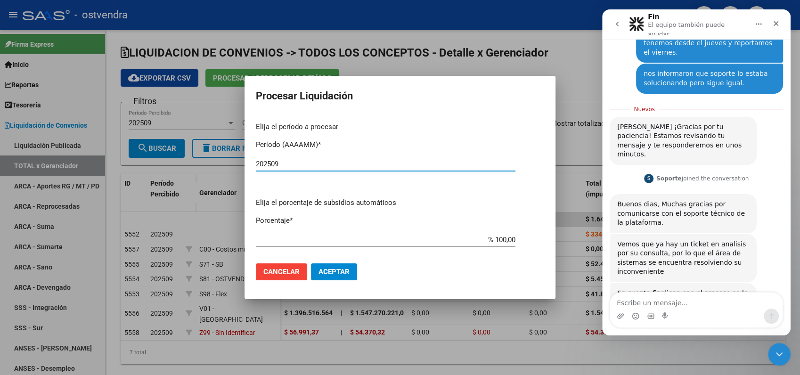
type input "202509"
click at [347, 274] on span "Aceptar" at bounding box center [333, 272] width 31 height 8
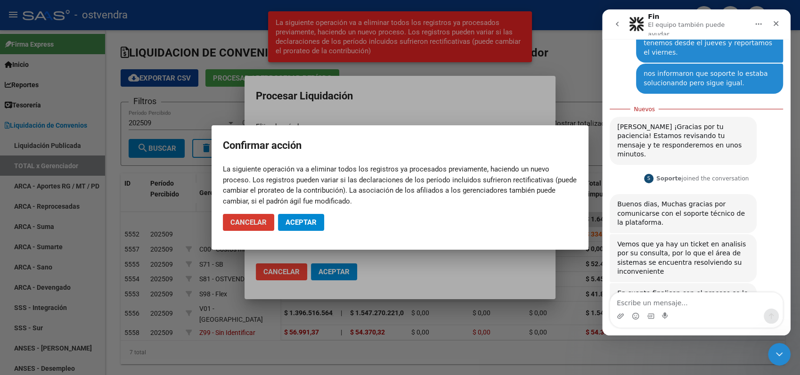
click at [305, 223] on span "Aceptar" at bounding box center [300, 222] width 31 height 8
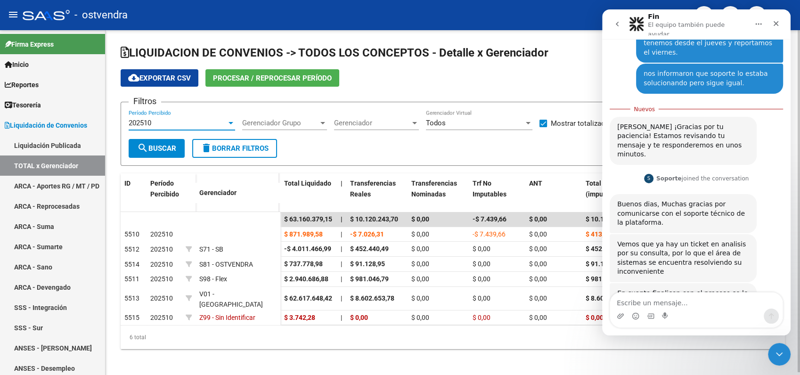
click at [164, 120] on div "202510" at bounding box center [178, 123] width 98 height 8
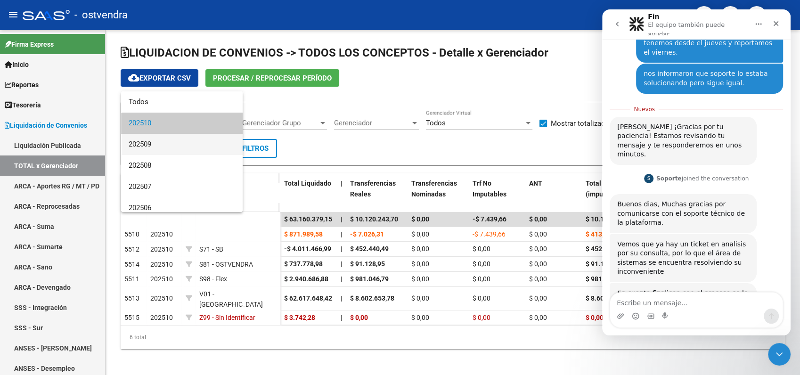
click at [158, 143] on span "202509" at bounding box center [182, 144] width 106 height 21
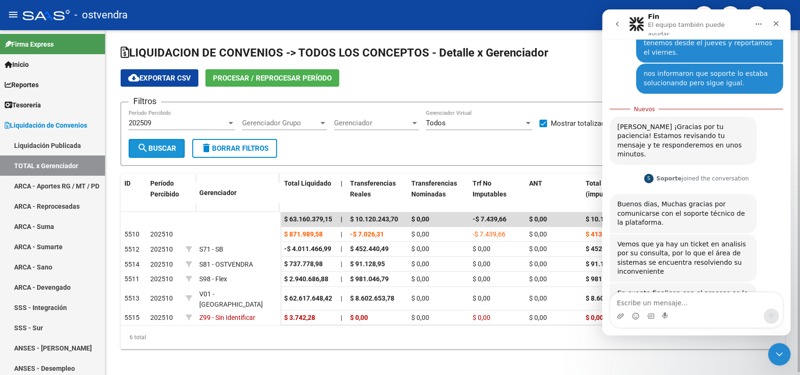
click at [174, 146] on span "search Buscar" at bounding box center [156, 148] width 39 height 8
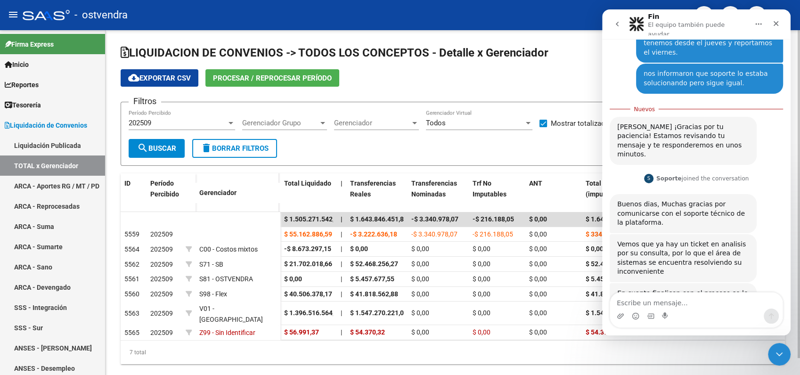
click at [173, 146] on span "search Buscar" at bounding box center [156, 148] width 39 height 8
click at [404, 120] on span "Gerenciador" at bounding box center [372, 123] width 76 height 8
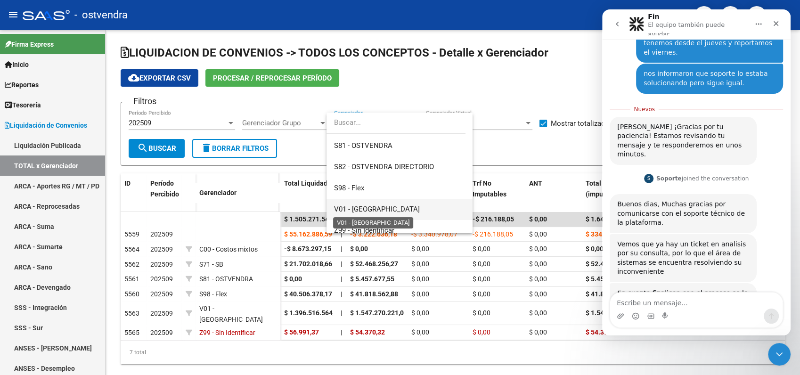
scroll to position [112, 0]
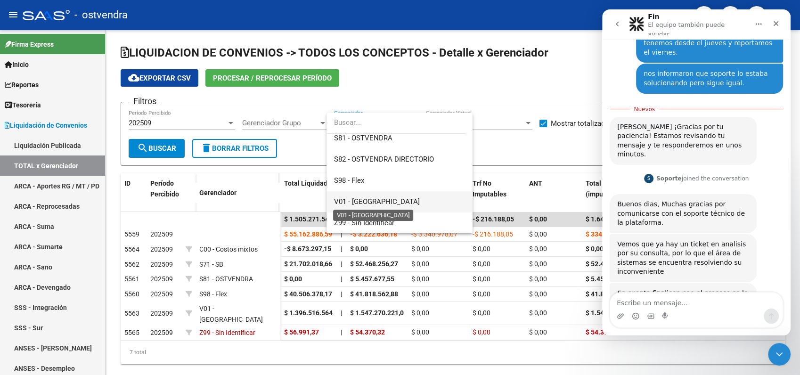
click at [362, 197] on span "V01 - [GEOGRAPHIC_DATA]" at bounding box center [377, 201] width 86 height 8
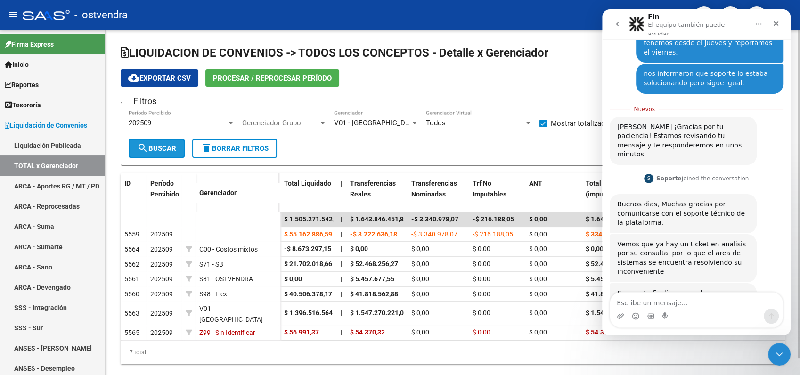
click at [162, 143] on button "search Buscar" at bounding box center [157, 148] width 56 height 19
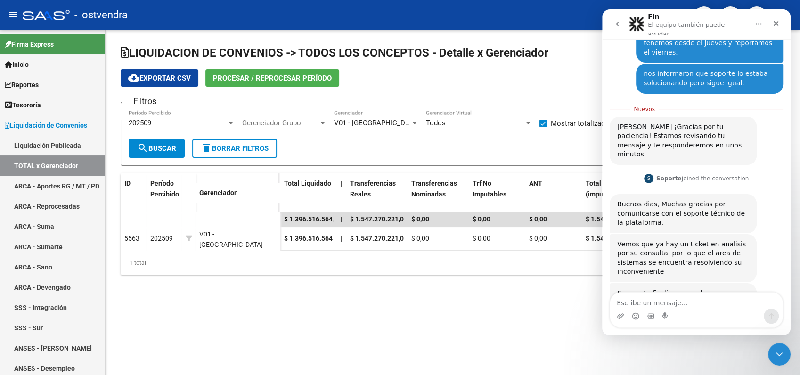
click at [171, 77] on span "cloud_download Exportar CSV" at bounding box center [159, 78] width 63 height 8
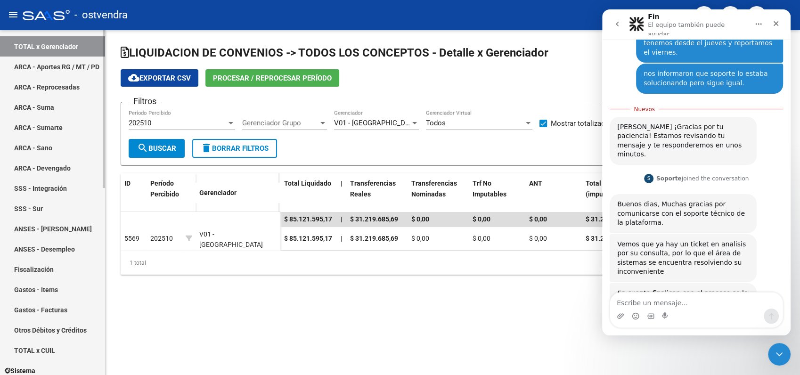
scroll to position [157, 0]
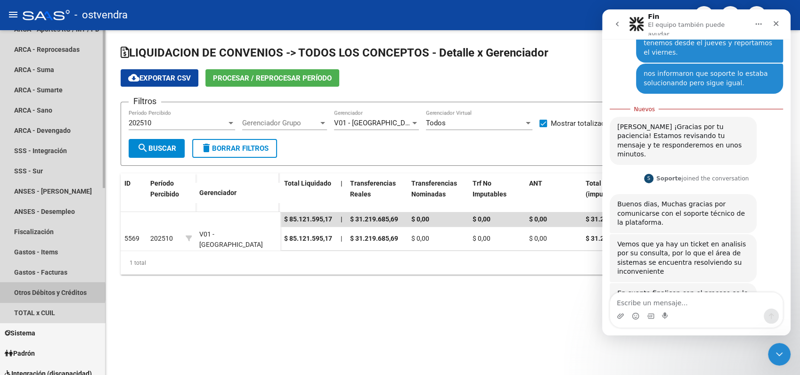
click at [46, 292] on link "Otros Débitos y Créditos" at bounding box center [52, 292] width 105 height 20
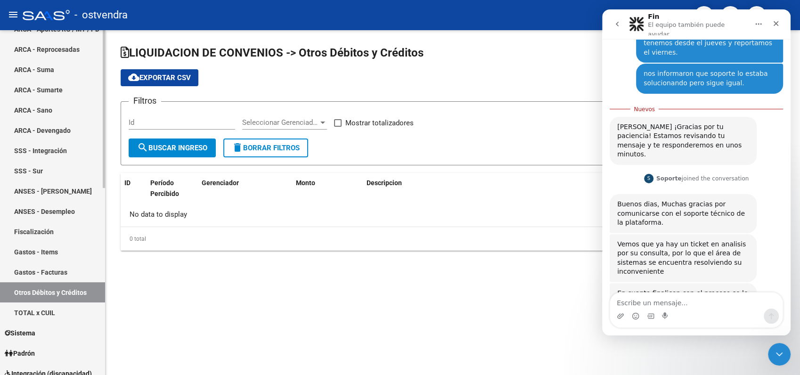
checkbox input "true"
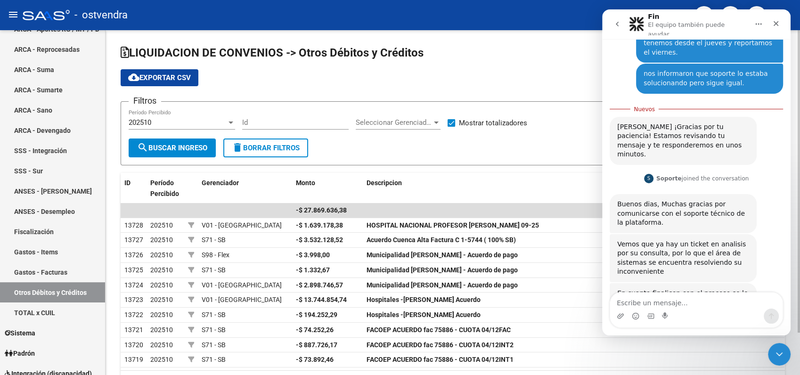
click at [157, 122] on div "202510" at bounding box center [178, 122] width 98 height 8
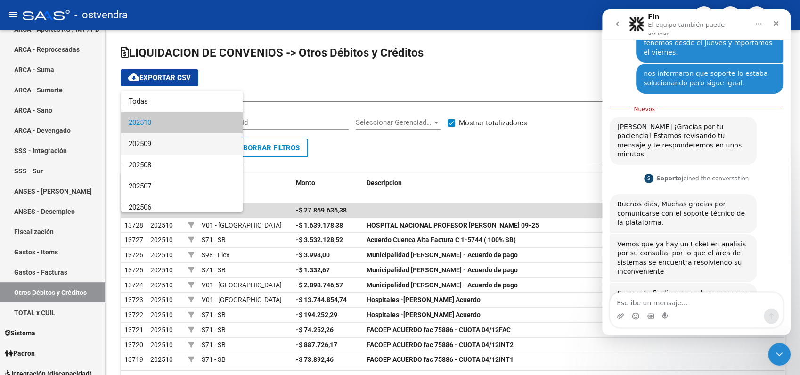
click at [151, 145] on span "202509" at bounding box center [182, 143] width 106 height 21
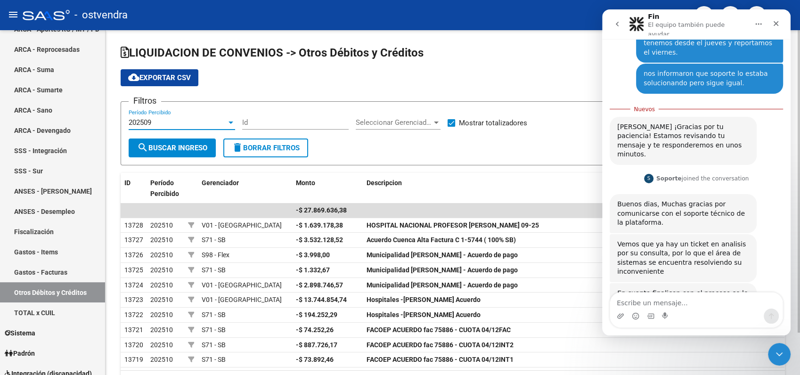
click at [400, 118] on span "Seleccionar Gerenciador" at bounding box center [394, 122] width 76 height 8
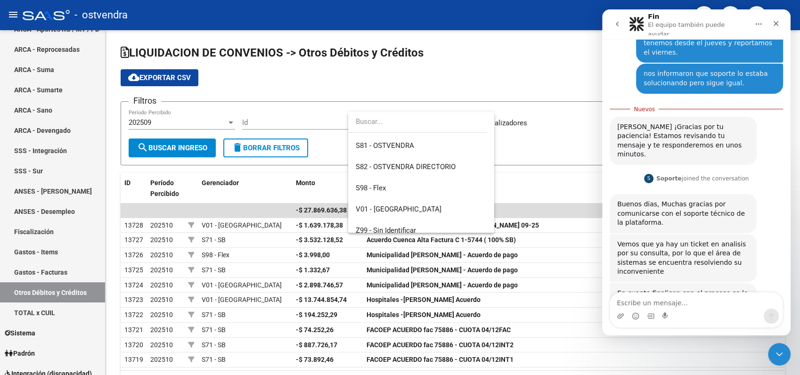
scroll to position [113, 0]
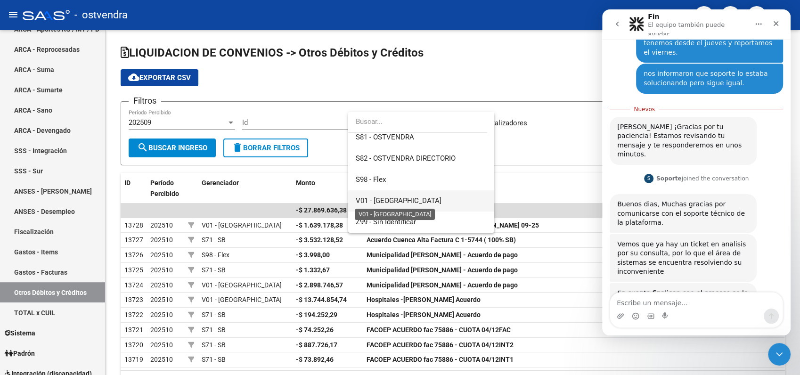
click at [380, 200] on span "V01 - [GEOGRAPHIC_DATA]" at bounding box center [399, 200] width 86 height 8
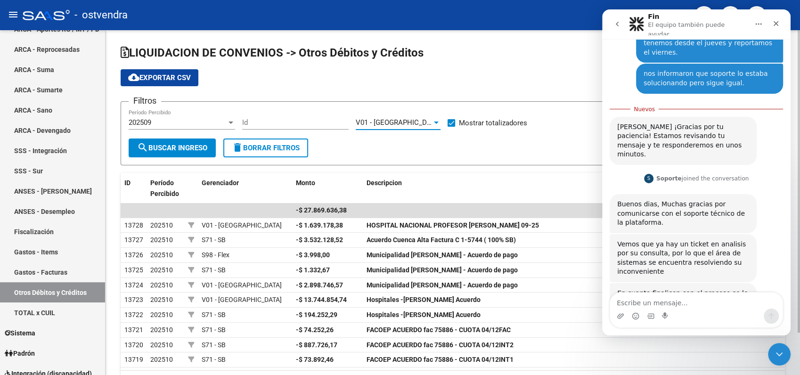
click at [171, 146] on span "search Buscar Ingreso" at bounding box center [172, 148] width 70 height 8
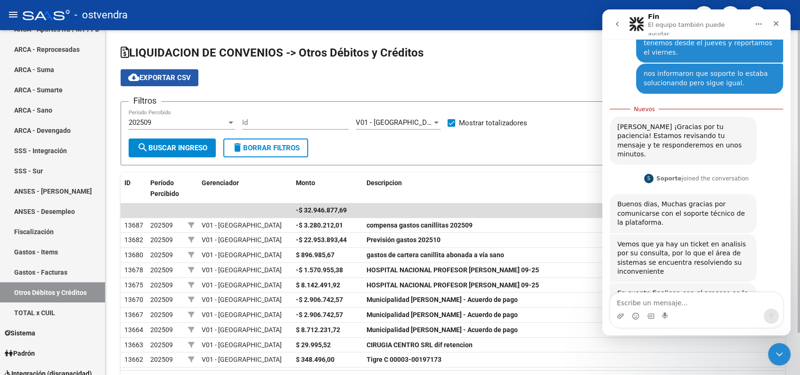
click at [164, 79] on span "cloud_download Exportar CSV" at bounding box center [159, 77] width 63 height 8
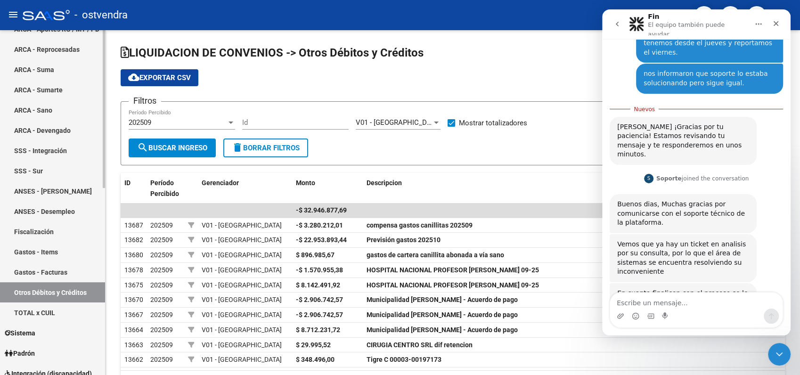
click at [41, 251] on link "Gastos - Items" at bounding box center [52, 252] width 105 height 20
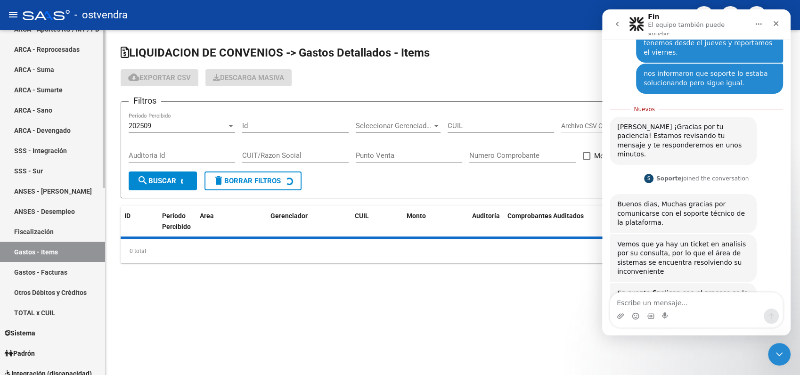
click at [41, 268] on link "Gastos - Facturas" at bounding box center [52, 272] width 105 height 20
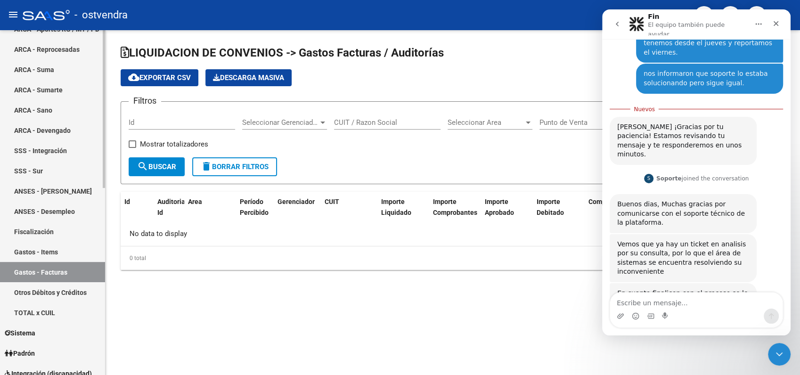
checkbox input "true"
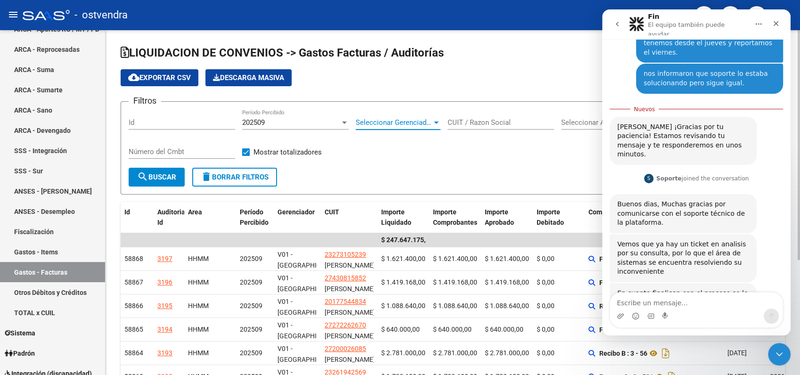
click at [394, 123] on span "Seleccionar Gerenciador" at bounding box center [394, 122] width 76 height 8
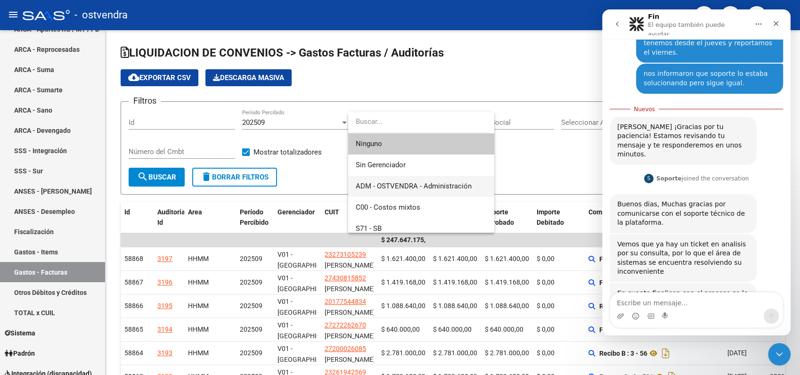
scroll to position [105, 0]
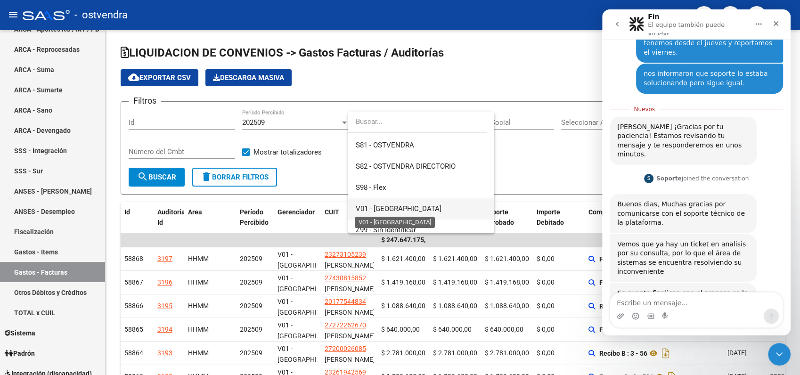
click at [382, 208] on span "V01 - [GEOGRAPHIC_DATA]" at bounding box center [399, 208] width 86 height 8
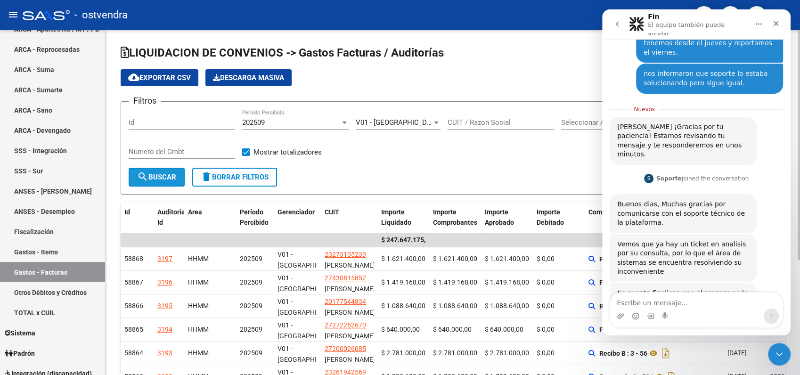
click at [159, 177] on span "search Buscar" at bounding box center [156, 177] width 39 height 8
click at [161, 175] on span "search Buscar" at bounding box center [156, 177] width 39 height 8
click at [169, 75] on span "cloud_download Exportar CSV" at bounding box center [159, 77] width 63 height 8
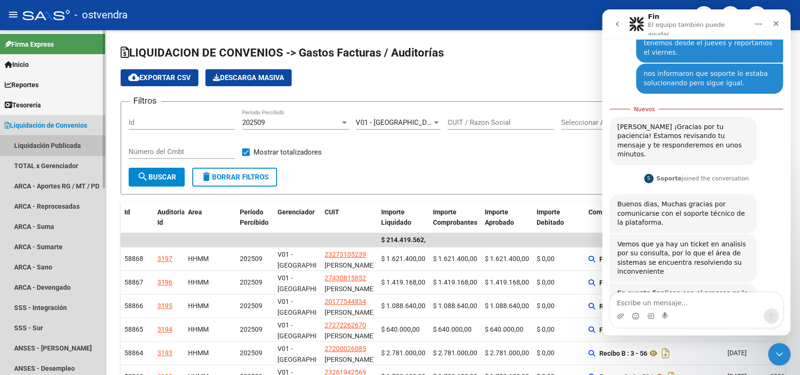
click at [38, 146] on link "Liquidación Publicada" at bounding box center [52, 145] width 105 height 20
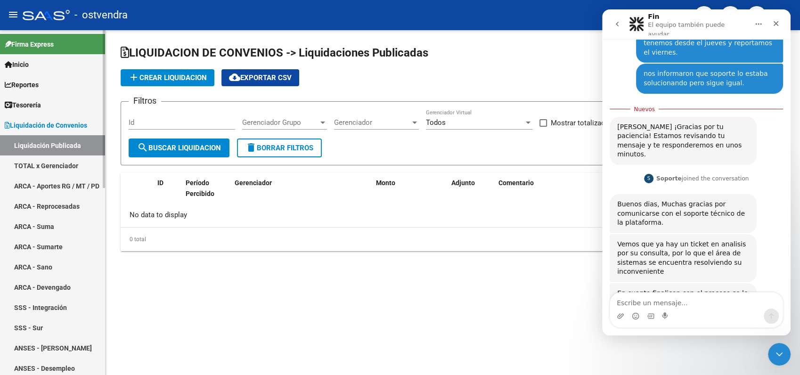
checkbox input "true"
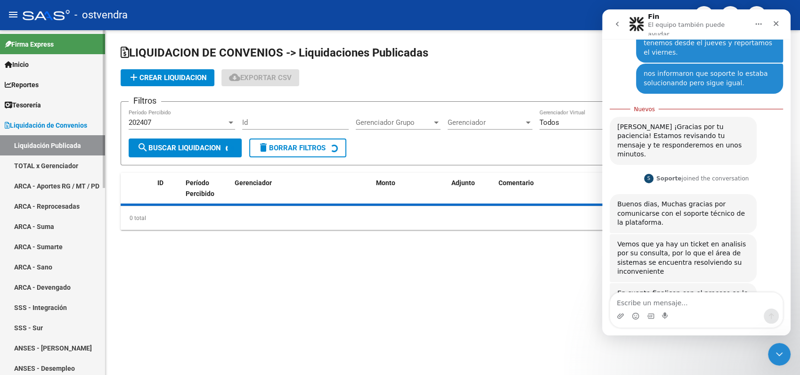
click at [39, 163] on link "TOTAL x Gerenciador" at bounding box center [52, 165] width 105 height 20
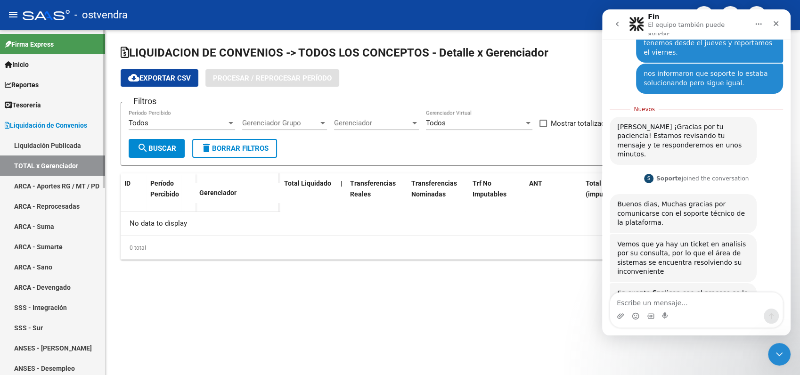
checkbox input "true"
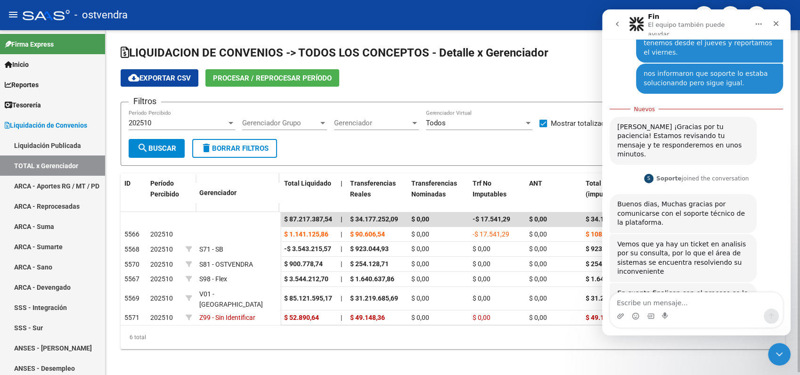
click at [147, 125] on span "202510" at bounding box center [140, 123] width 23 height 8
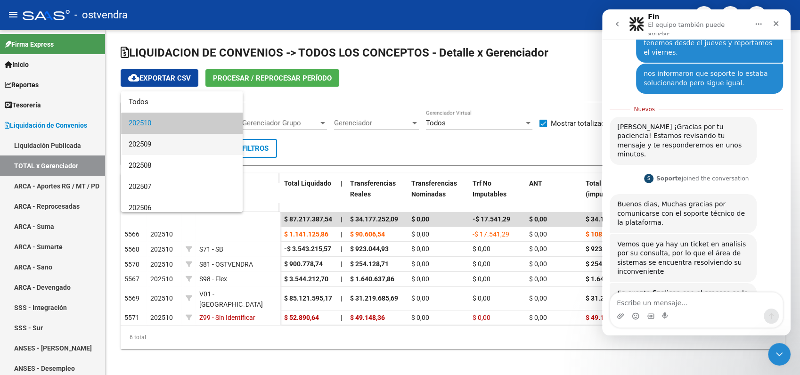
click at [146, 145] on span "202509" at bounding box center [182, 144] width 106 height 21
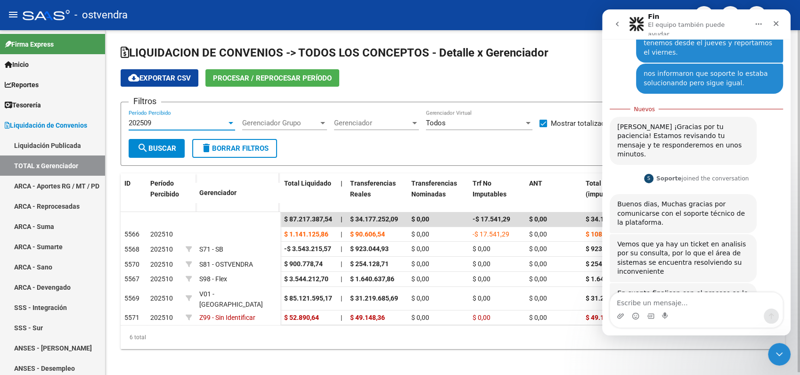
click at [160, 153] on button "search Buscar" at bounding box center [157, 148] width 56 height 19
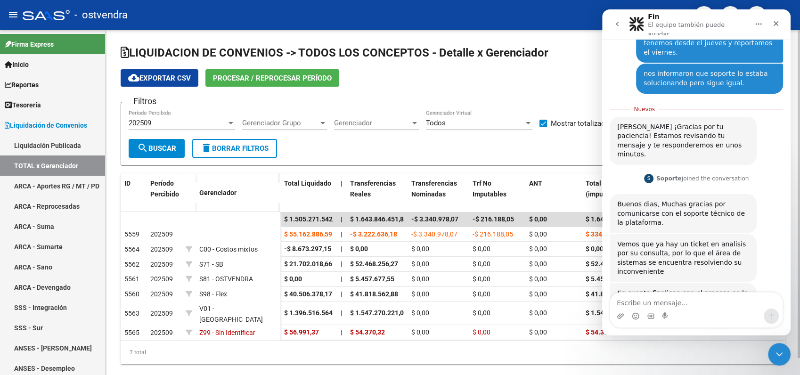
click at [160, 146] on span "search Buscar" at bounding box center [156, 148] width 39 height 8
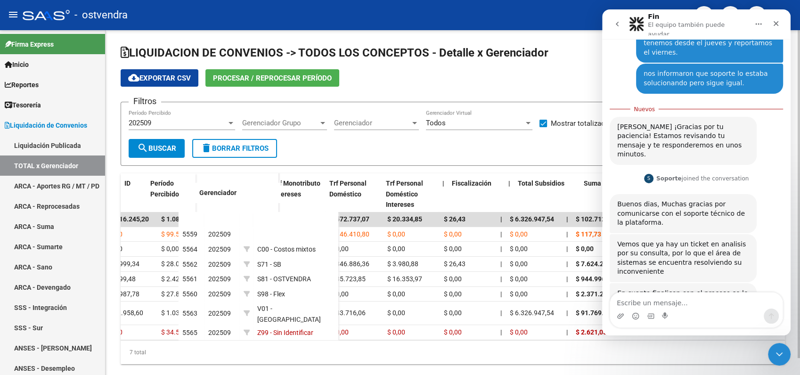
scroll to position [0, 668]
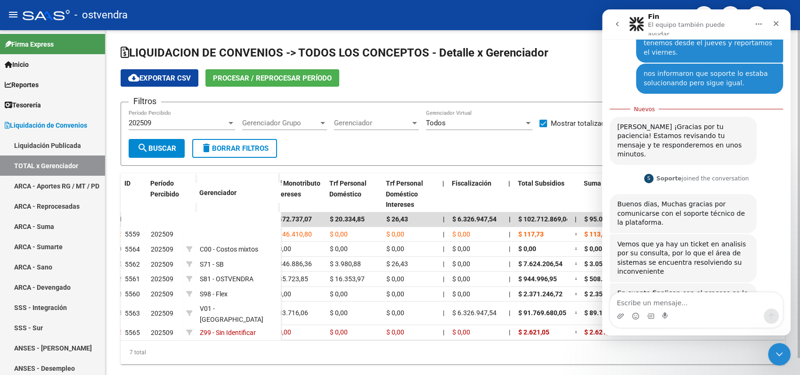
click at [162, 140] on button "search Buscar" at bounding box center [157, 148] width 56 height 19
click at [166, 149] on span "search Buscar" at bounding box center [156, 148] width 39 height 8
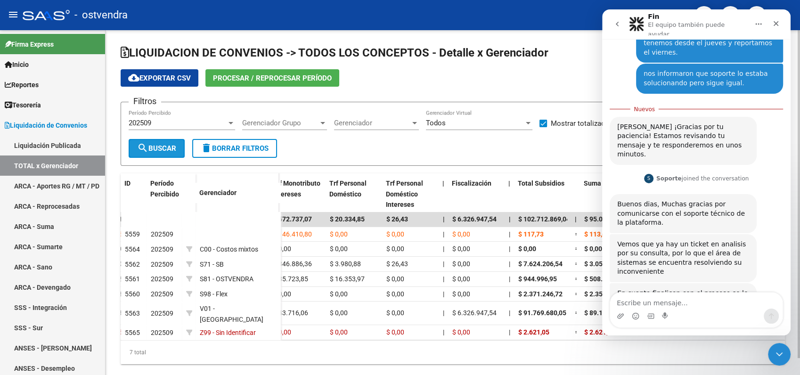
click at [166, 149] on span "search Buscar" at bounding box center [156, 148] width 39 height 8
